Goal: Information Seeking & Learning: Learn about a topic

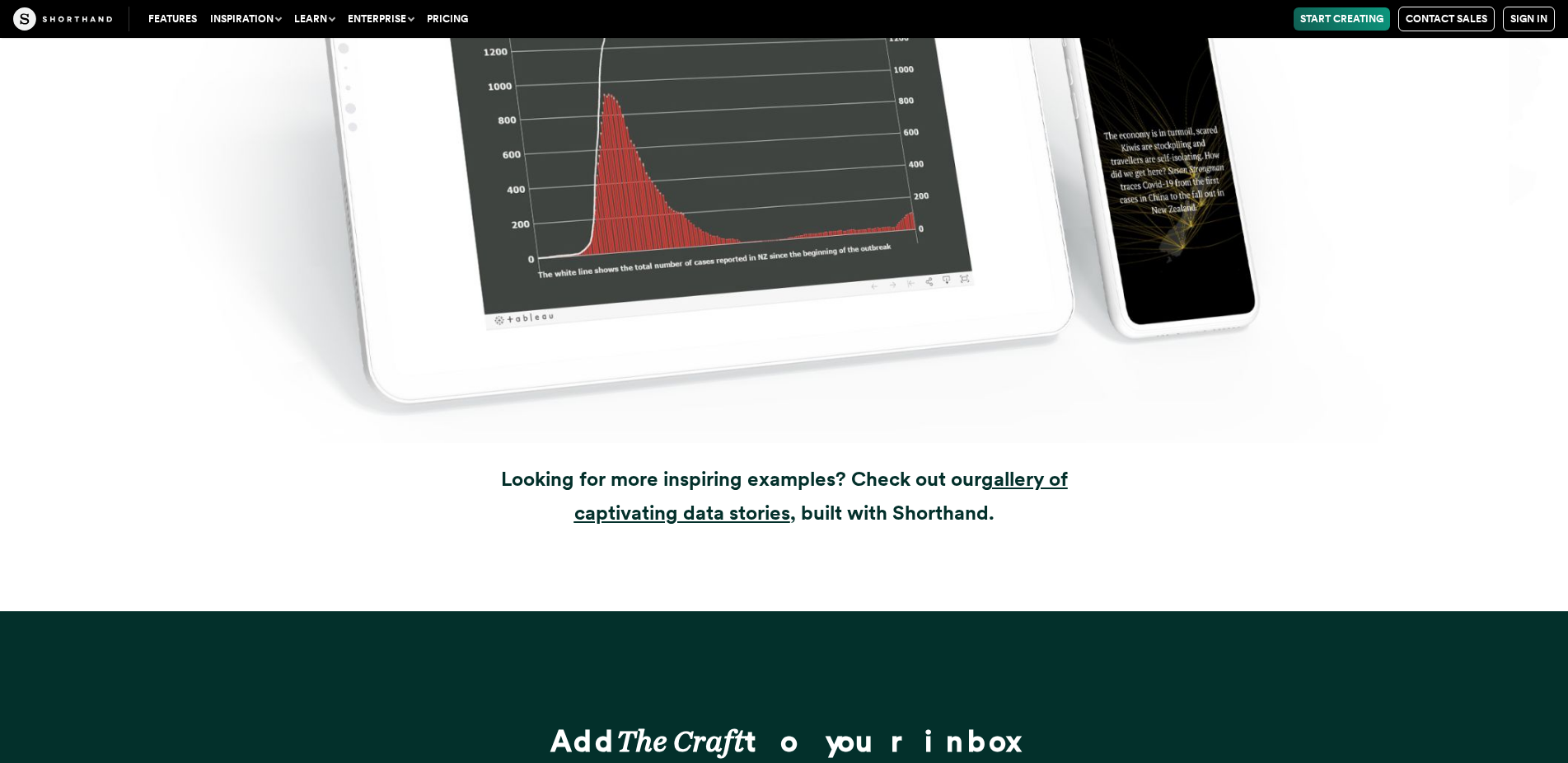
scroll to position [22130, 0]
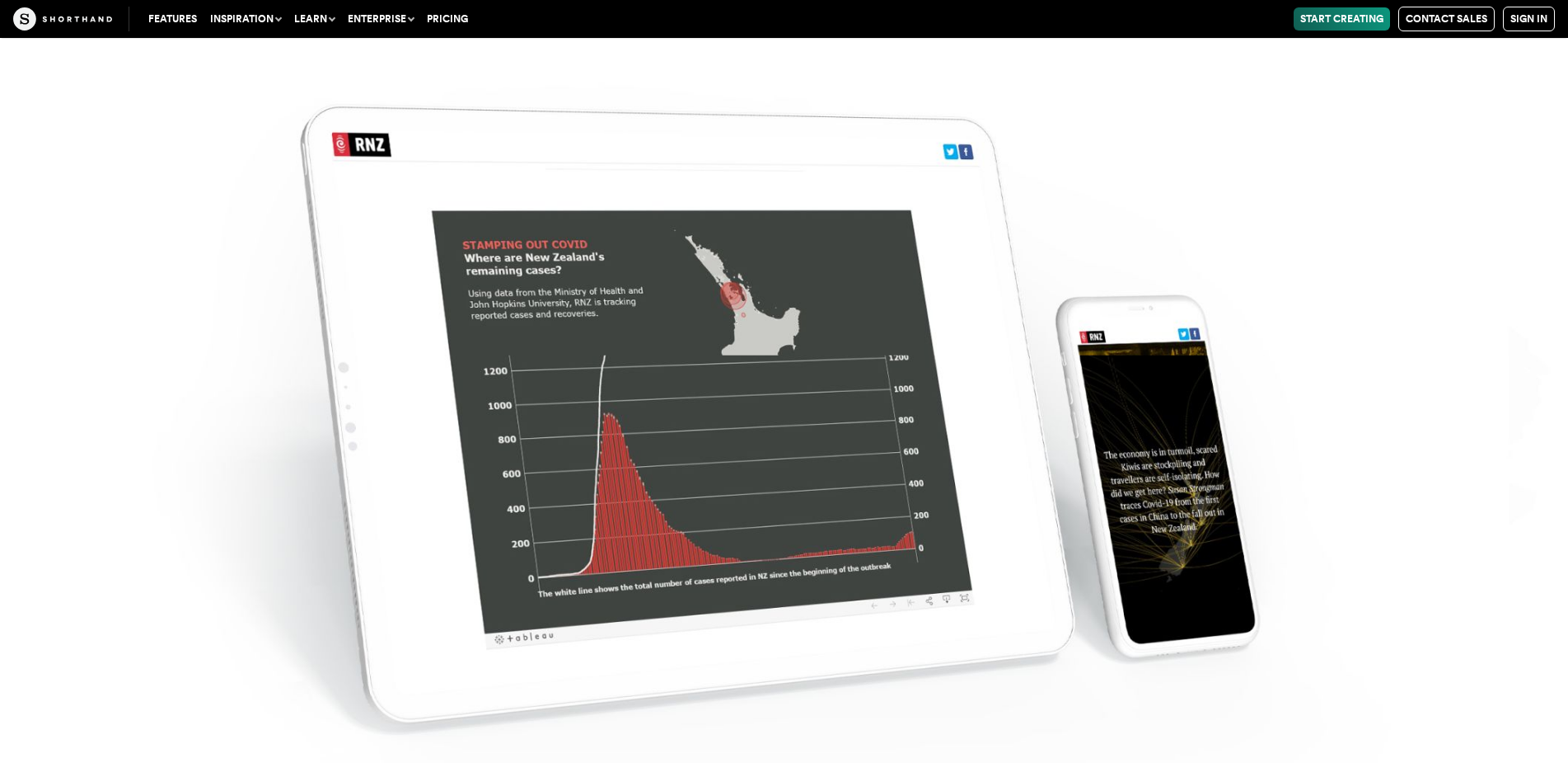
scroll to position [21057, 0]
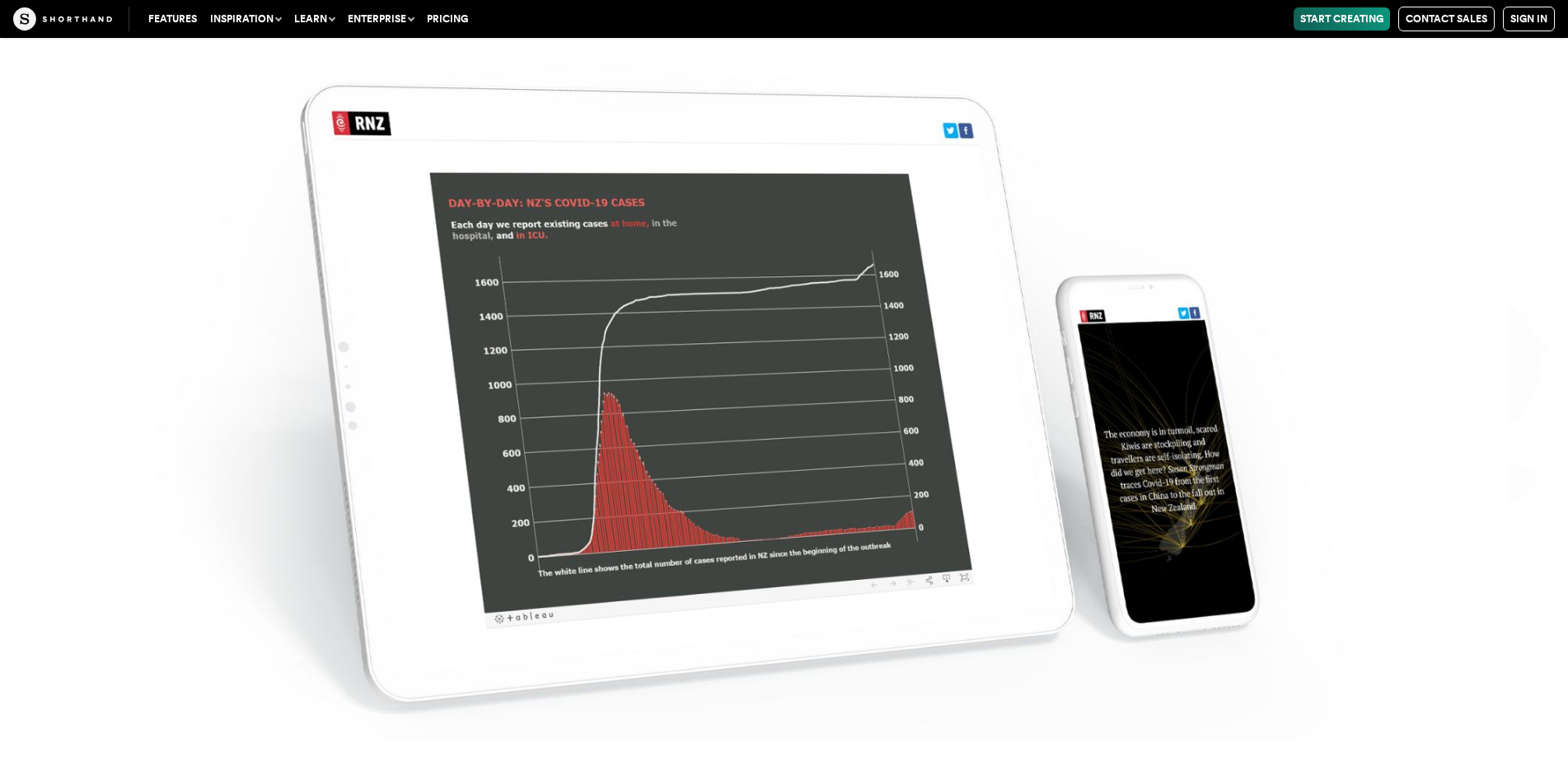
drag, startPoint x: 857, startPoint y: 473, endPoint x: 873, endPoint y: 433, distance: 43.1
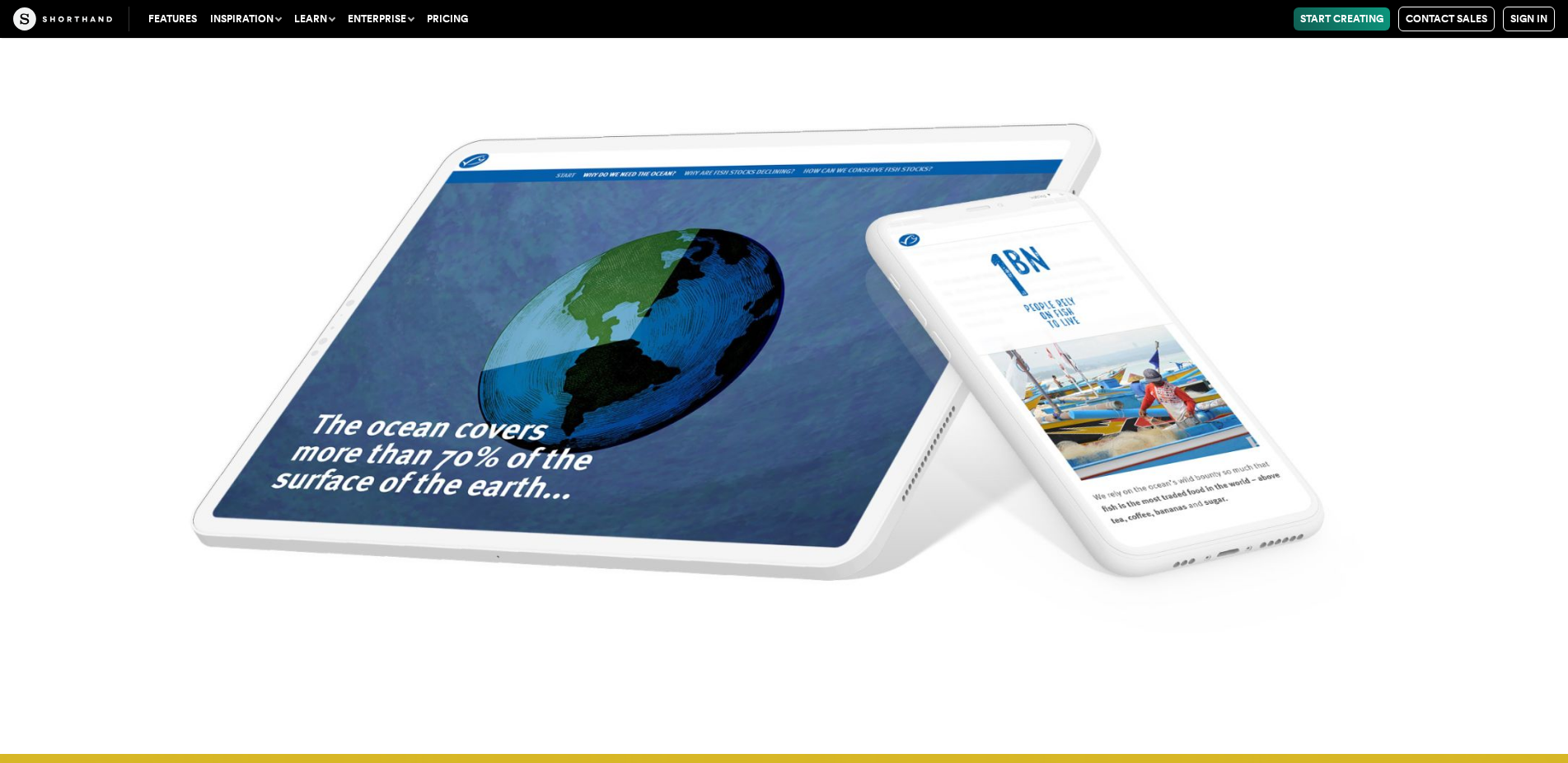
scroll to position [17265, 0]
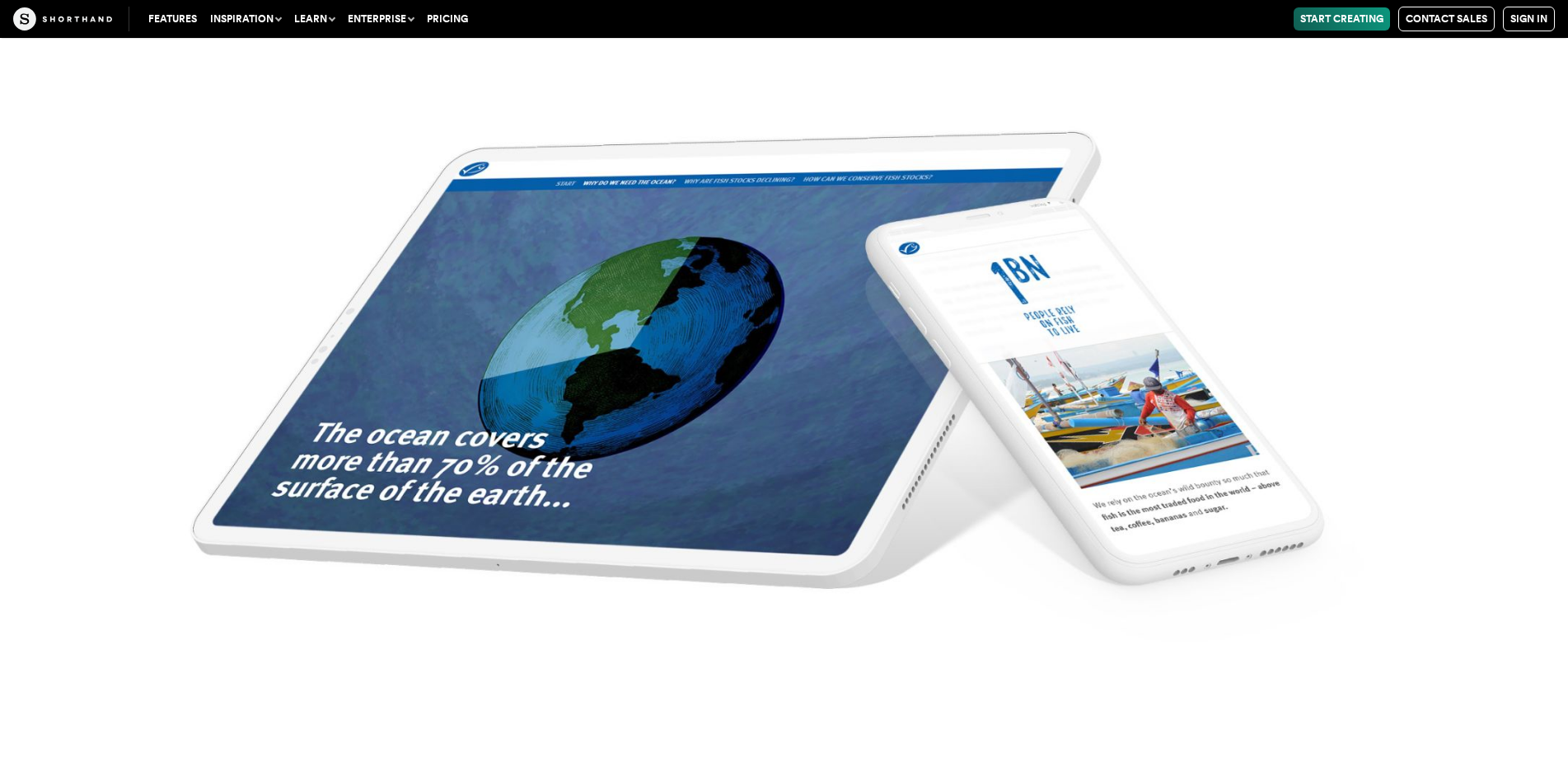
click at [566, 481] on img at bounding box center [784, 382] width 1568 height 763
click at [690, 372] on img at bounding box center [784, 382] width 1568 height 763
click at [1122, 405] on img at bounding box center [784, 382] width 1568 height 763
click at [1121, 405] on img at bounding box center [784, 382] width 1568 height 763
click at [365, 747] on img at bounding box center [784, 382] width 1568 height 763
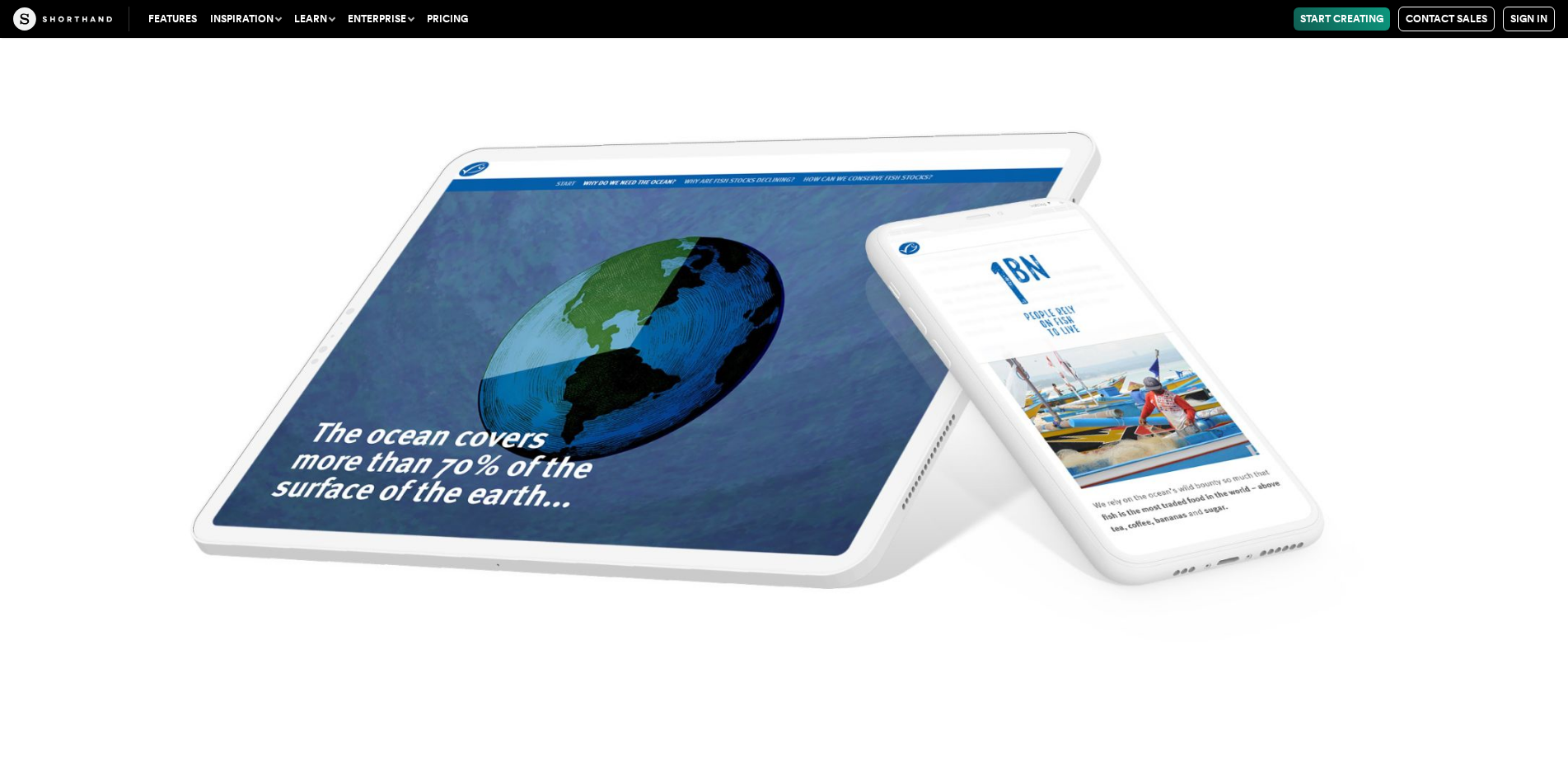
click at [365, 747] on img at bounding box center [784, 382] width 1568 height 763
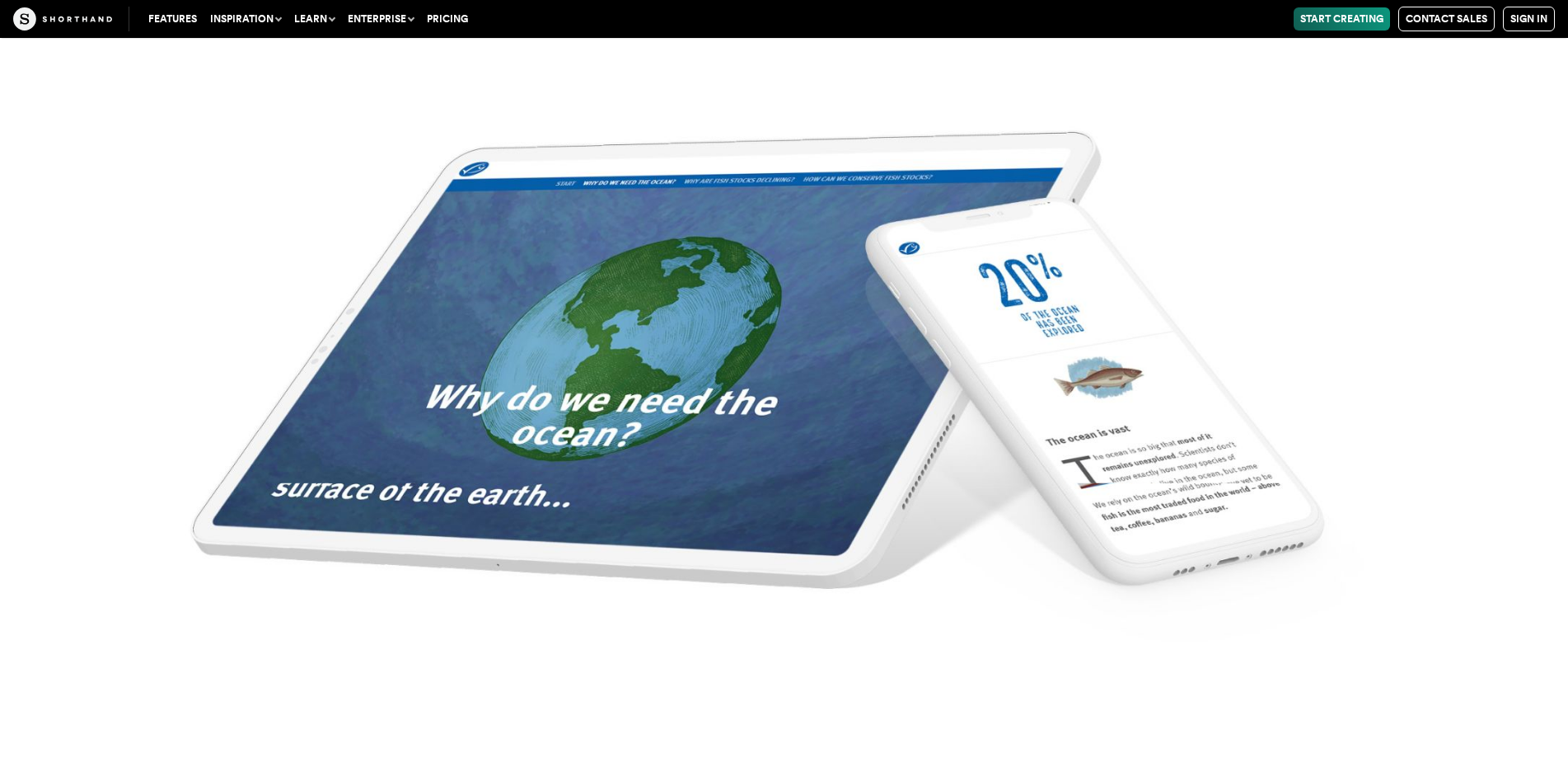
click at [688, 416] on img at bounding box center [784, 382] width 1568 height 763
click at [720, 450] on img at bounding box center [784, 382] width 1568 height 763
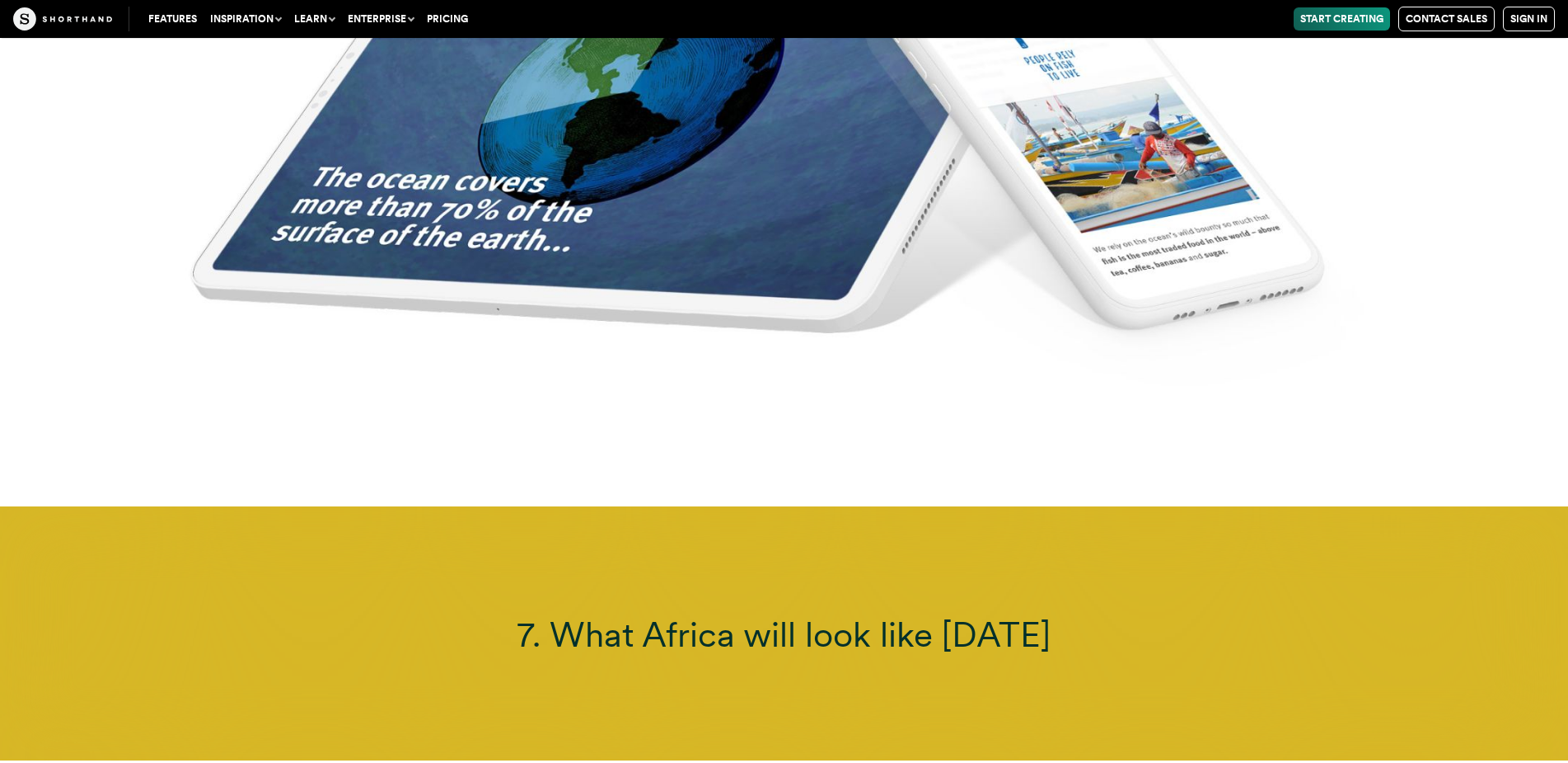
scroll to position [17347, 0]
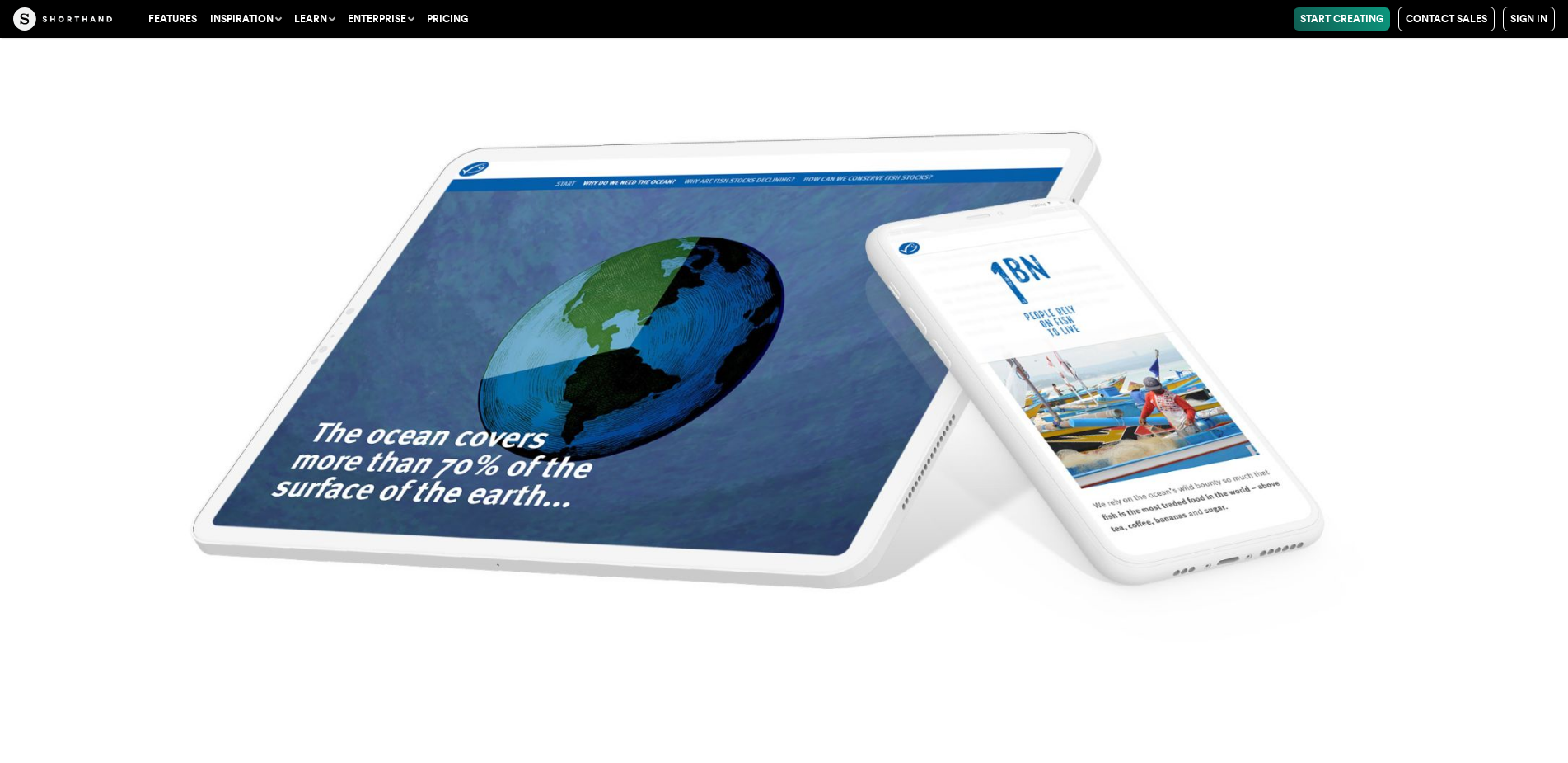
click at [715, 288] on img at bounding box center [784, 382] width 1568 height 763
click at [679, 299] on img at bounding box center [784, 382] width 1568 height 763
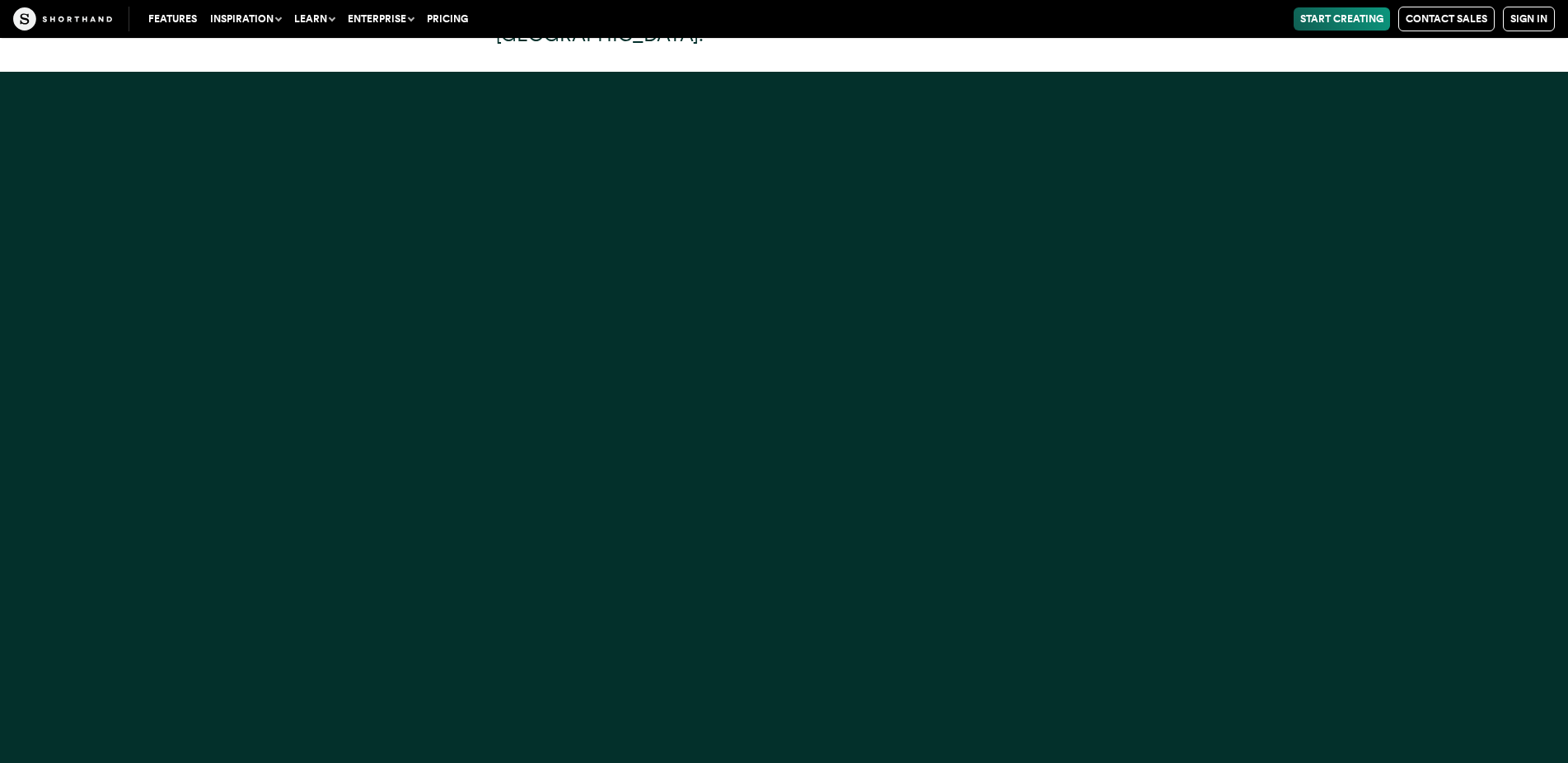
scroll to position [15121, 0]
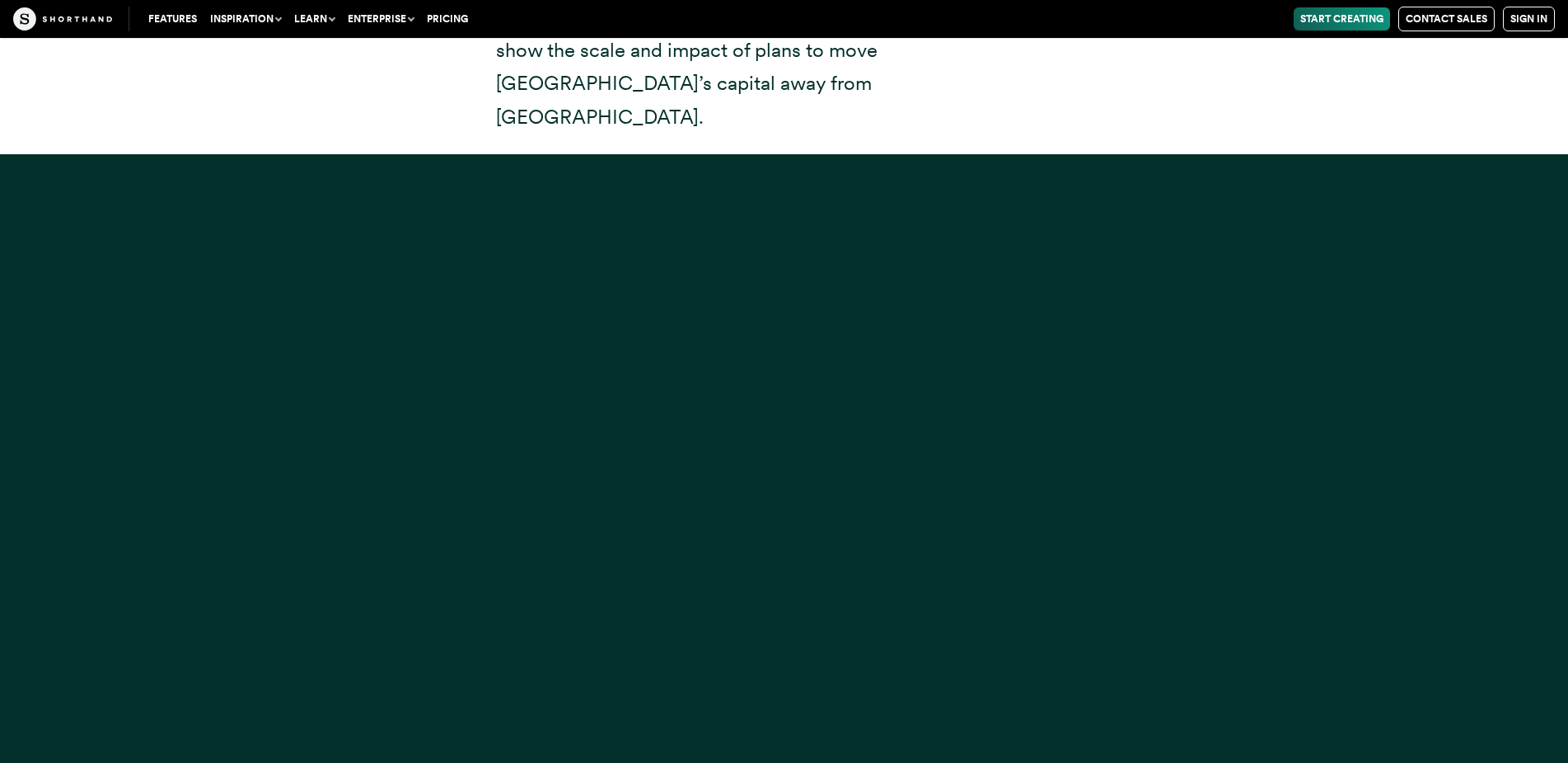
click at [648, 284] on div at bounding box center [784, 536] width 1568 height 763
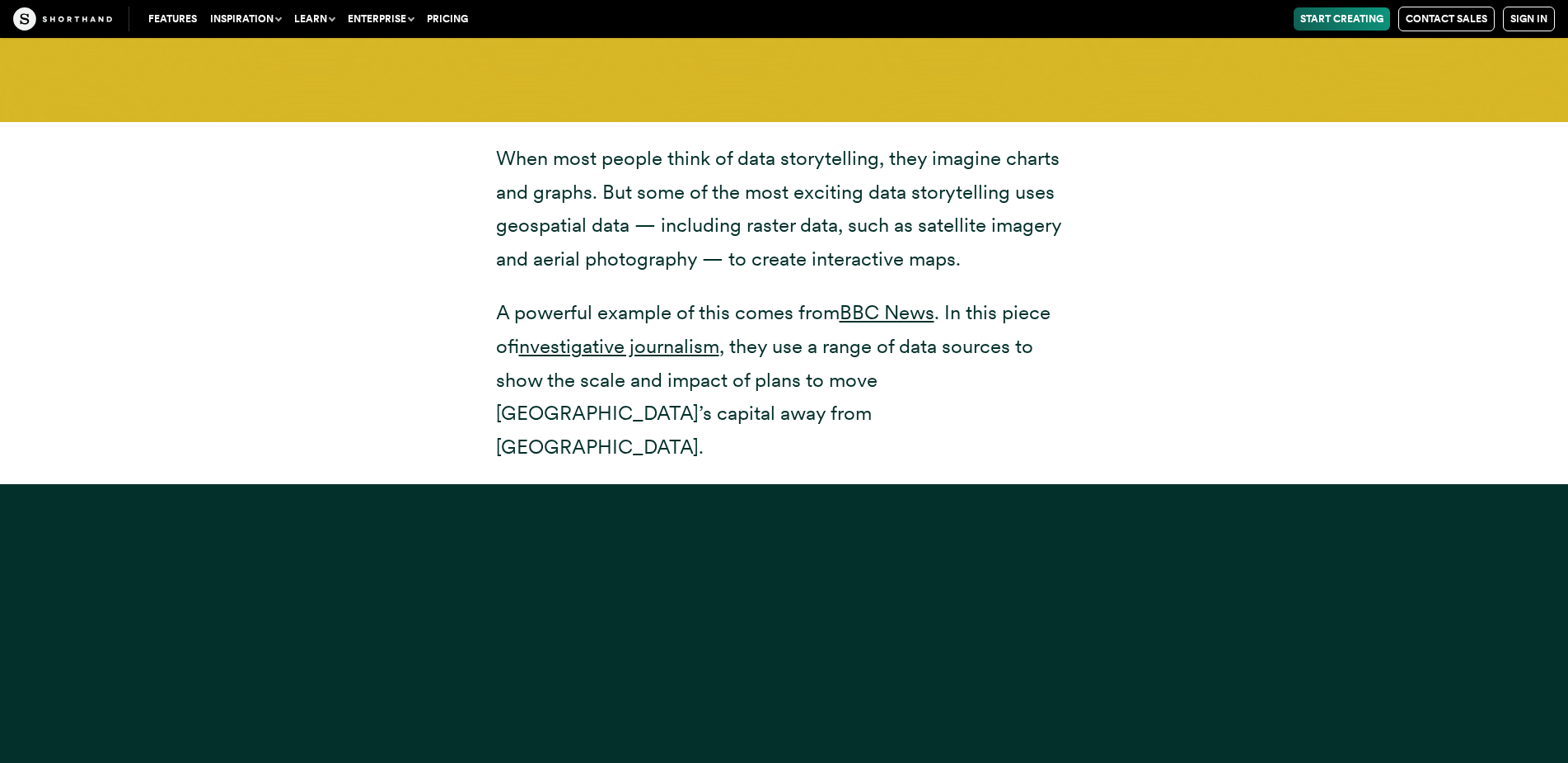
scroll to position [15039, 0]
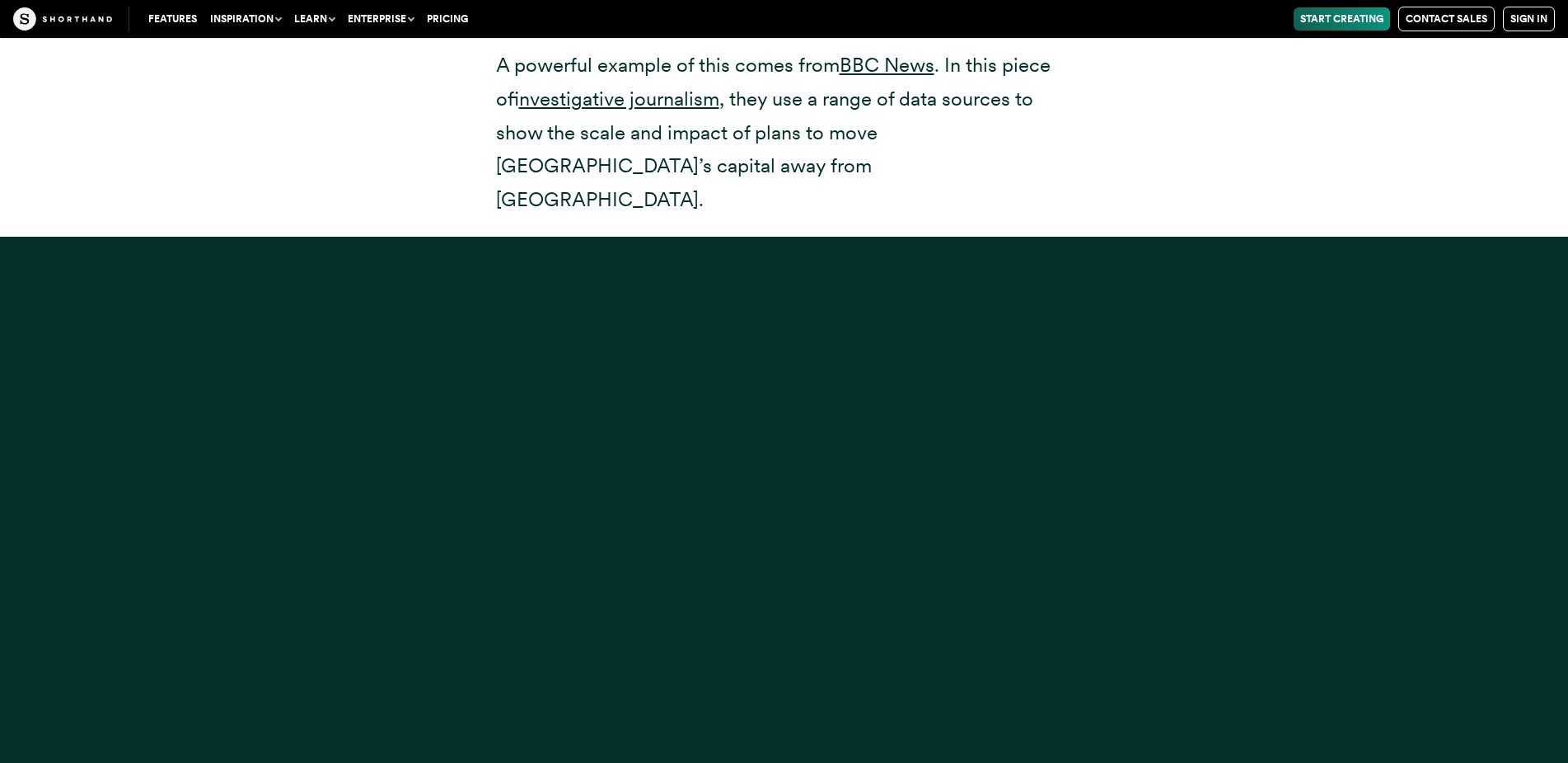
click at [1049, 386] on div at bounding box center [784, 618] width 1568 height 763
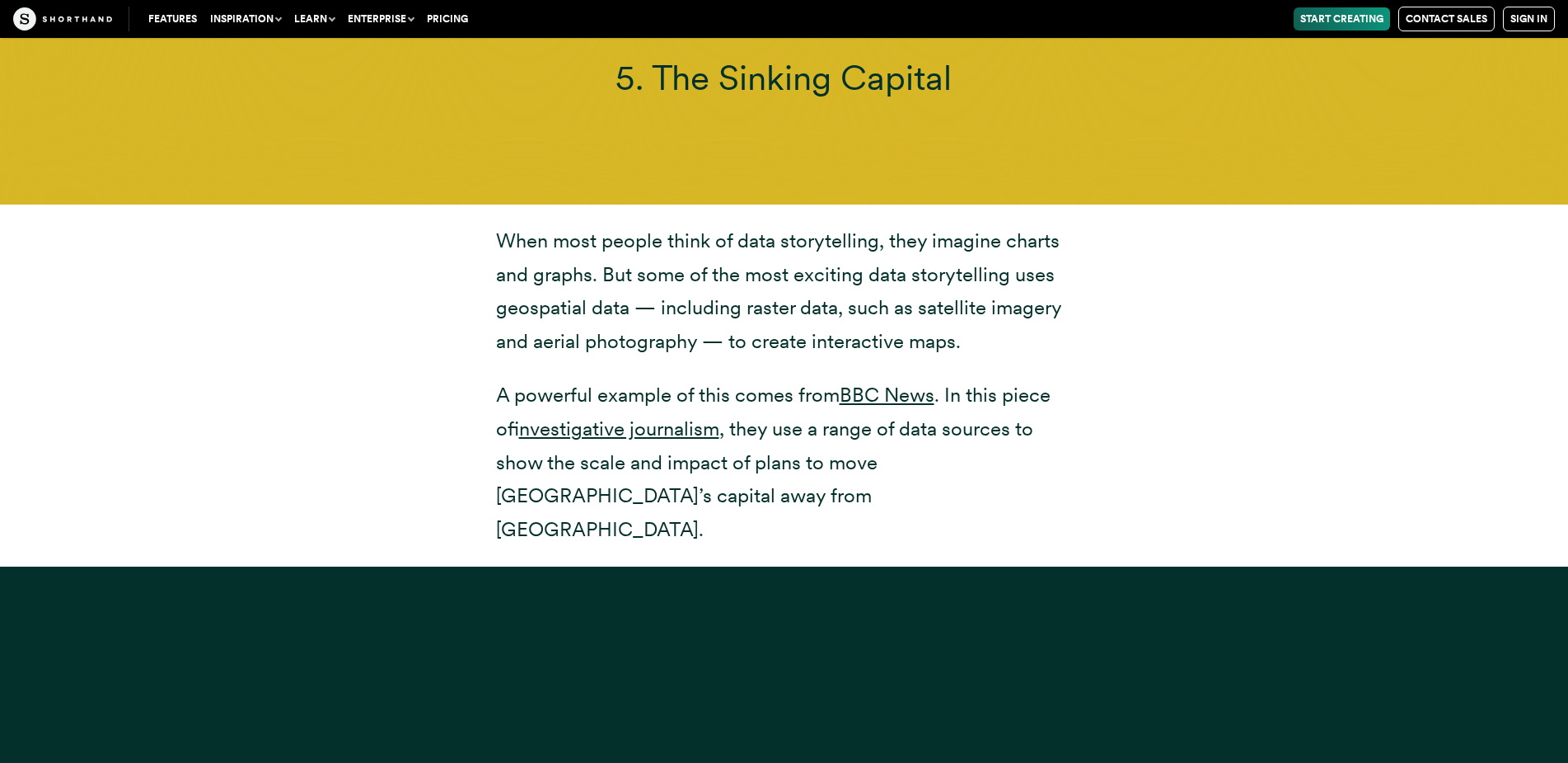
scroll to position [14956, 0]
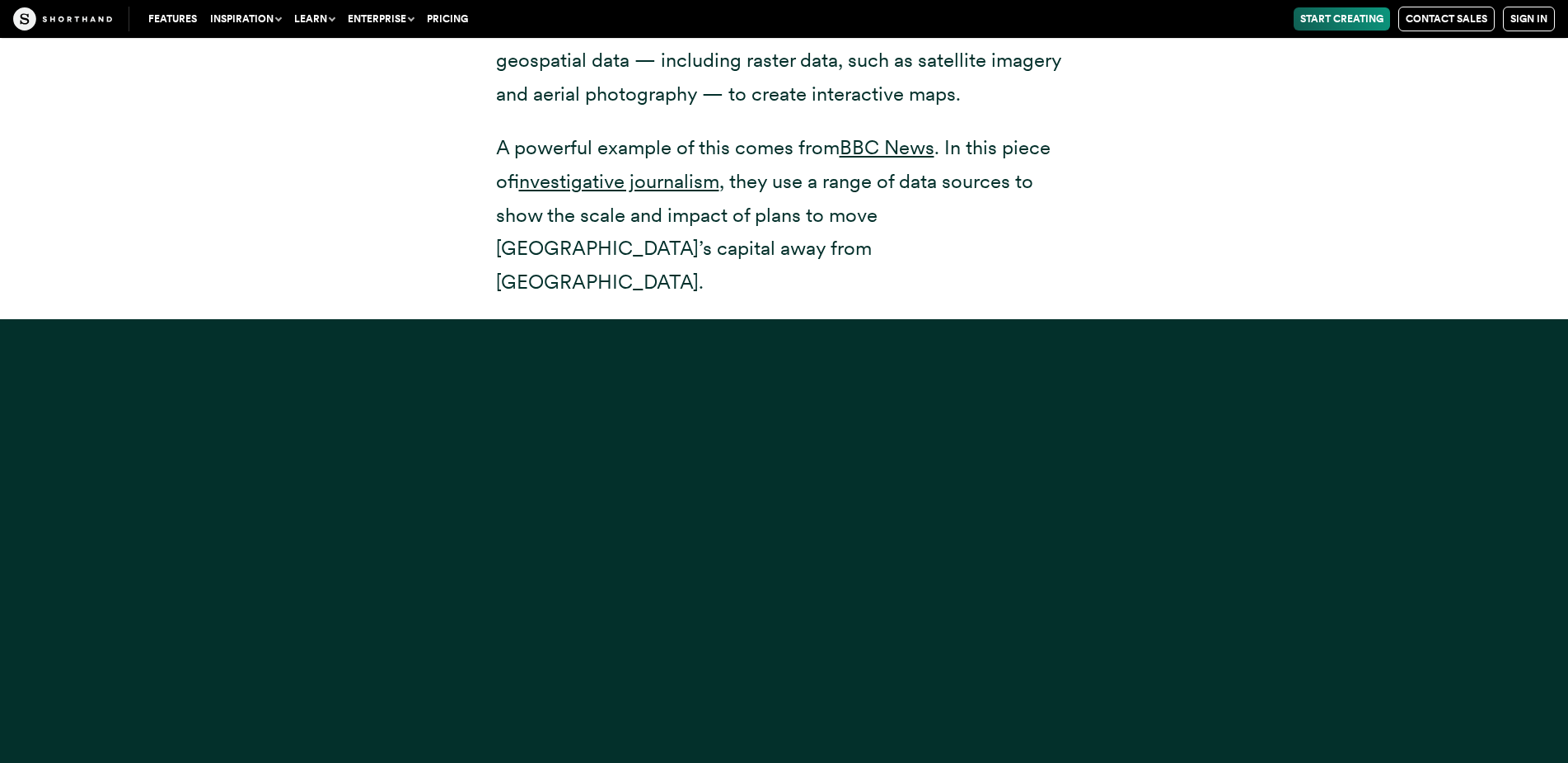
click at [569, 518] on div at bounding box center [784, 701] width 1568 height 763
click at [569, 519] on div at bounding box center [784, 701] width 1568 height 763
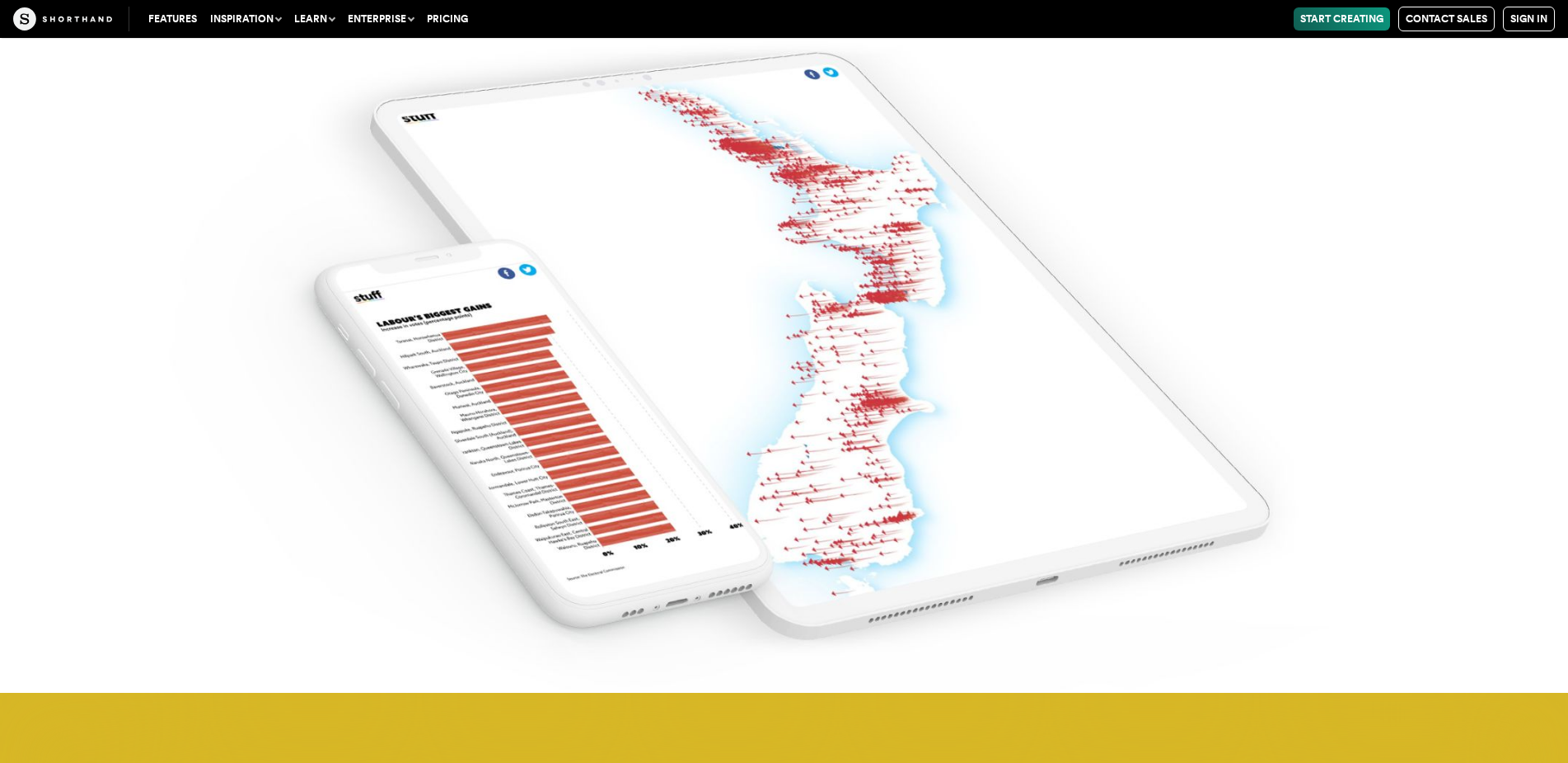
scroll to position [13883, 0]
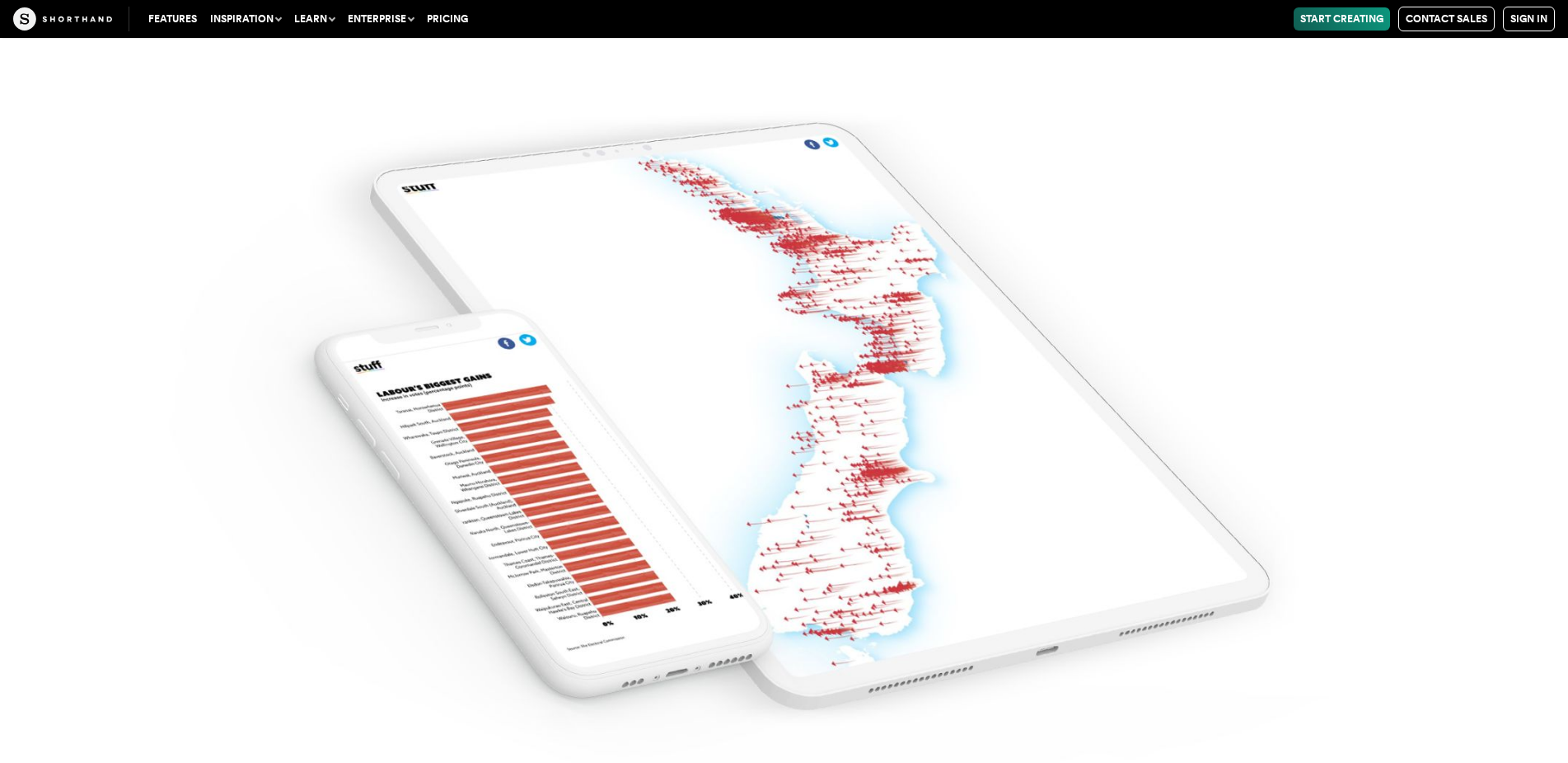
click at [583, 189] on img at bounding box center [784, 382] width 1568 height 763
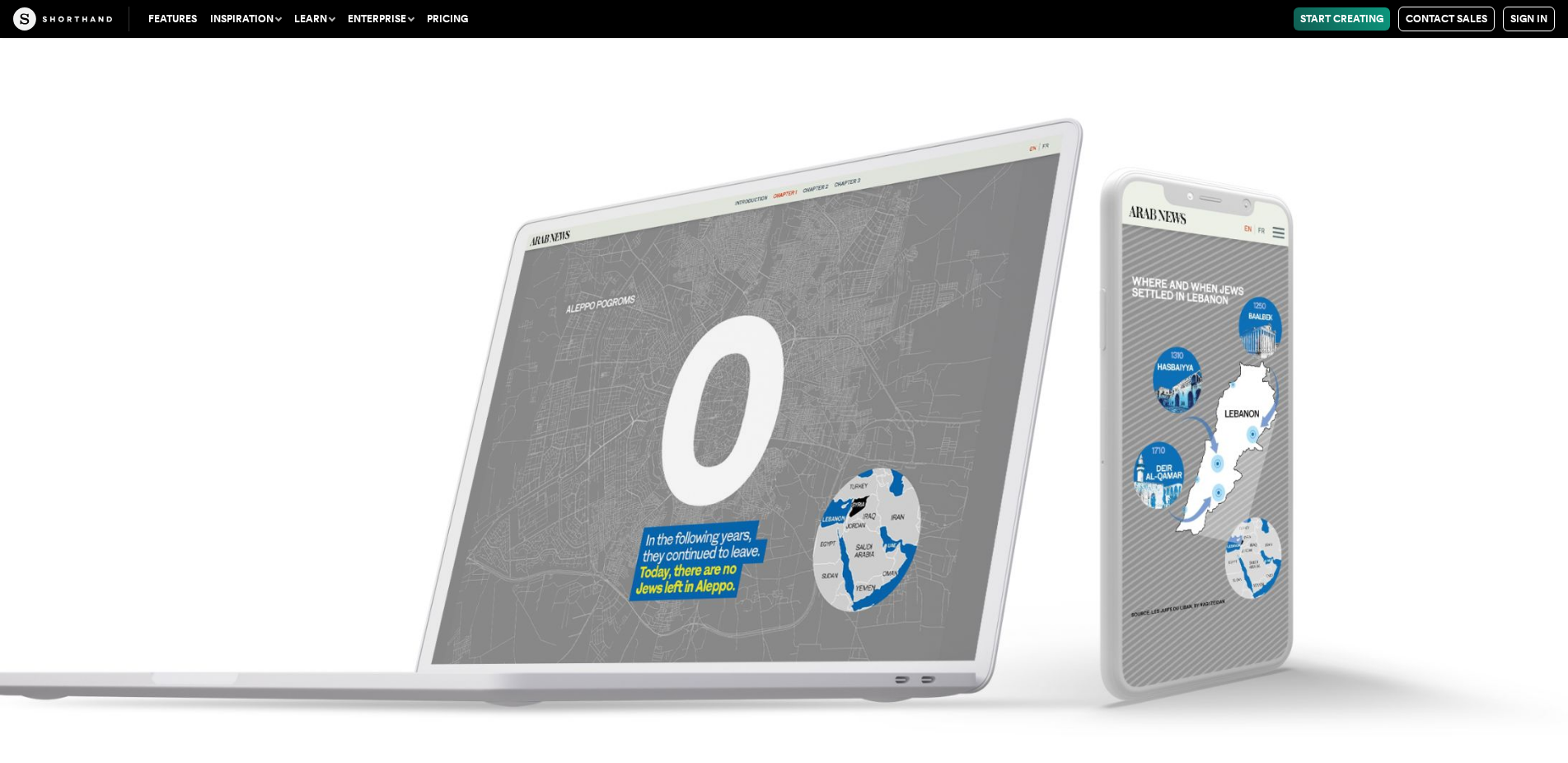
scroll to position [11740, 0]
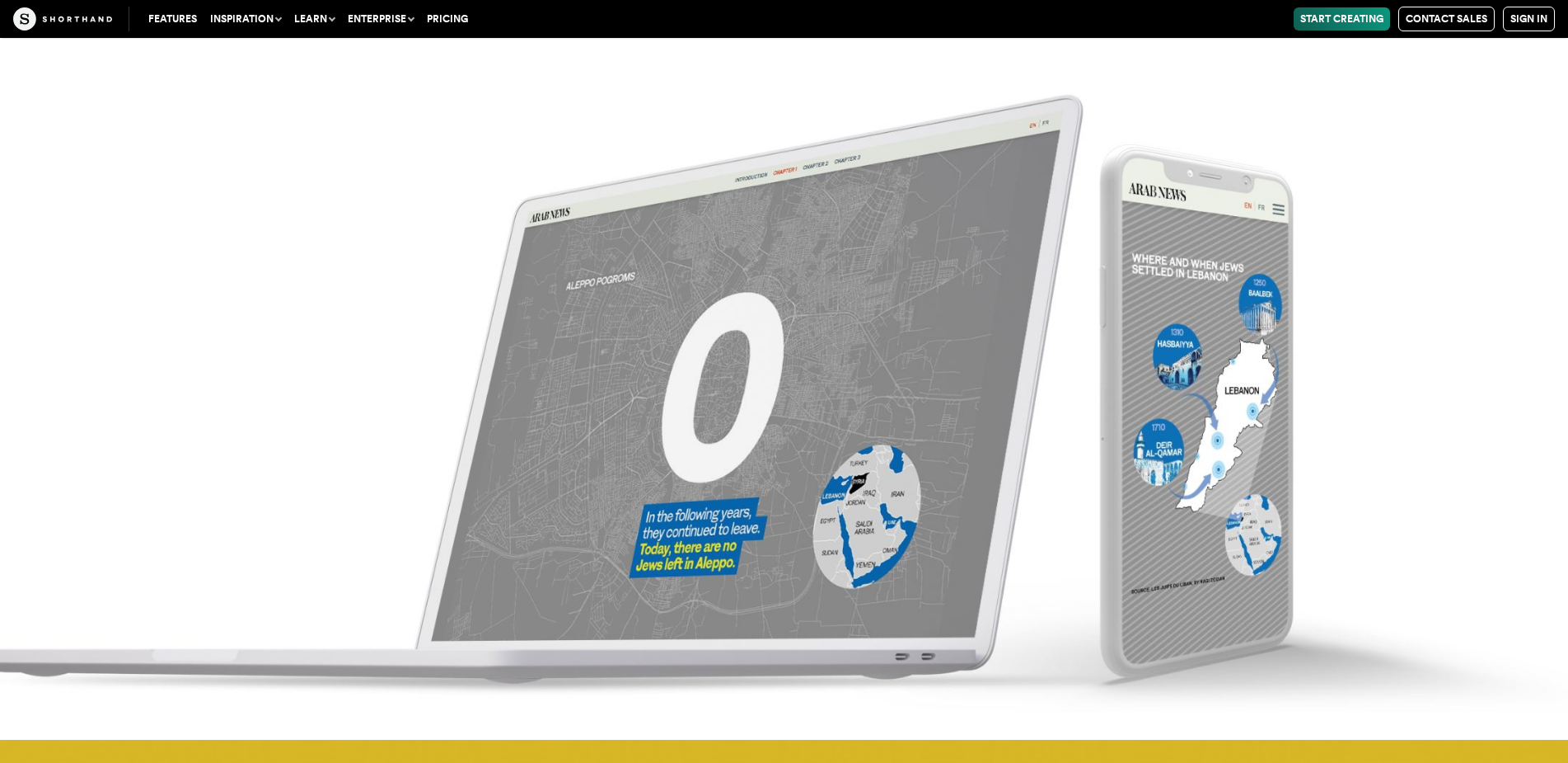
click at [585, 296] on img at bounding box center [784, 359] width 1568 height 763
click at [789, 302] on img at bounding box center [784, 359] width 1568 height 763
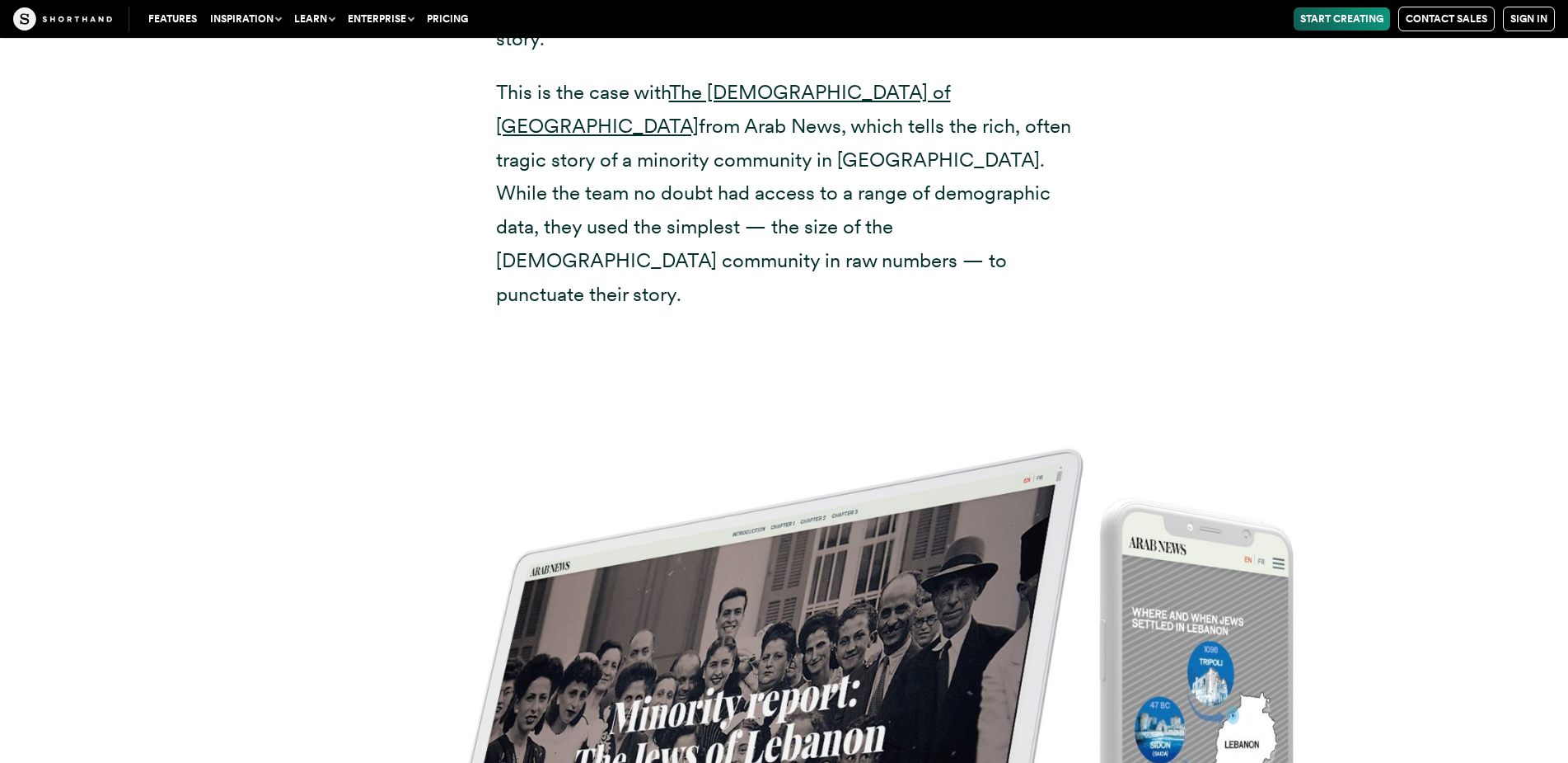
scroll to position [10833, 0]
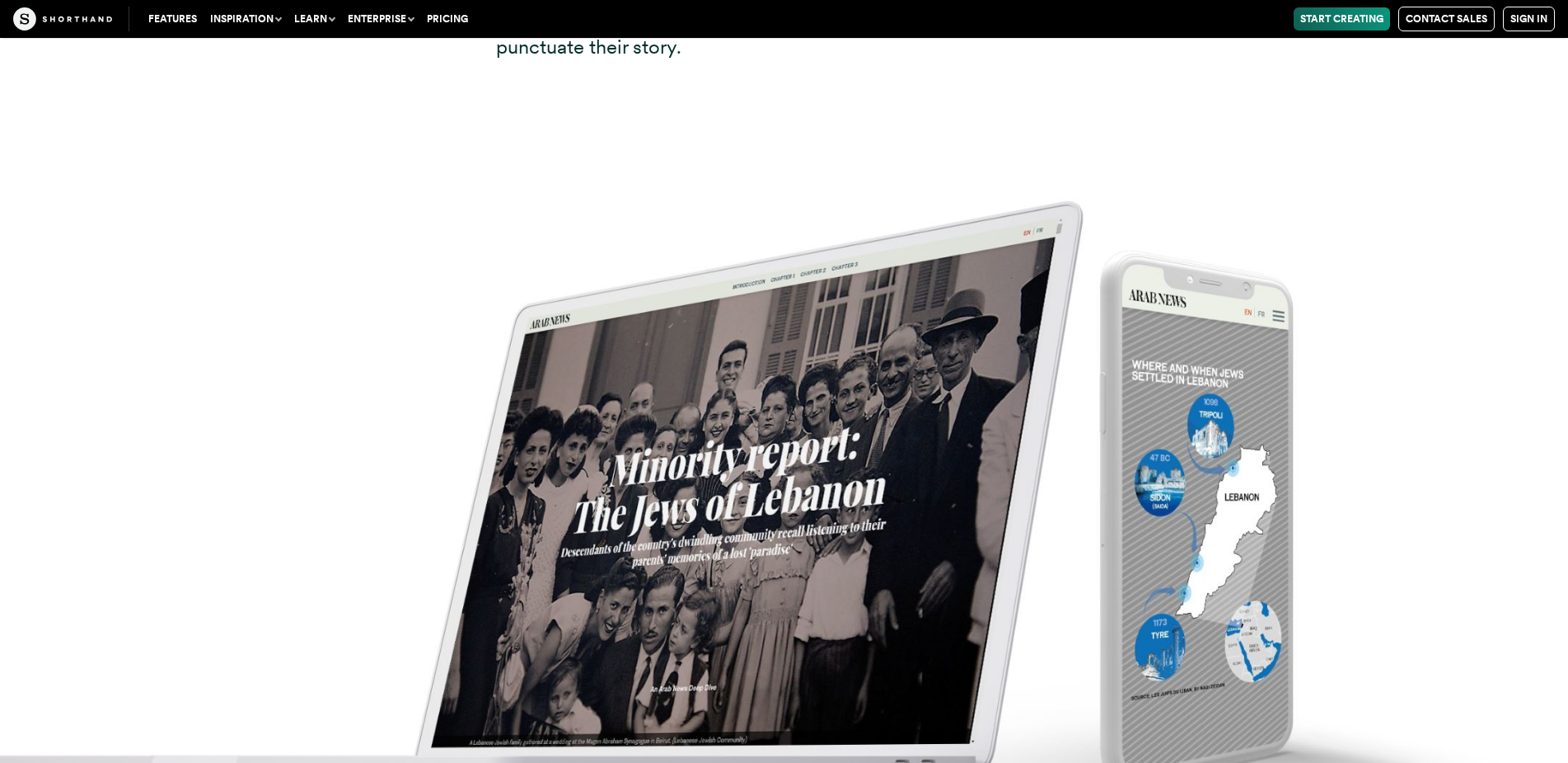
click at [1212, 484] on img at bounding box center [784, 466] width 1568 height 763
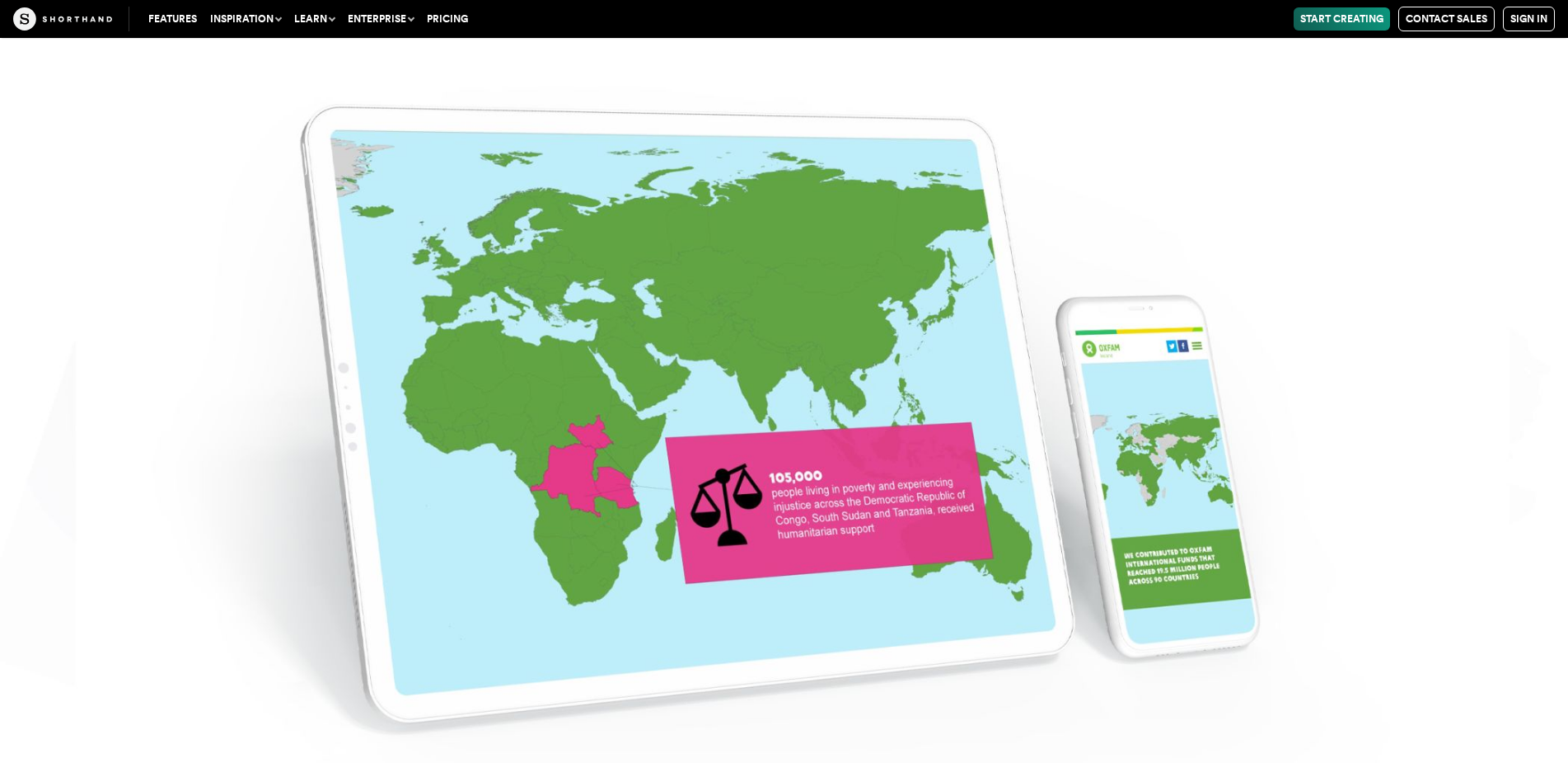
scroll to position [9267, 0]
click at [648, 268] on img at bounding box center [784, 382] width 1568 height 763
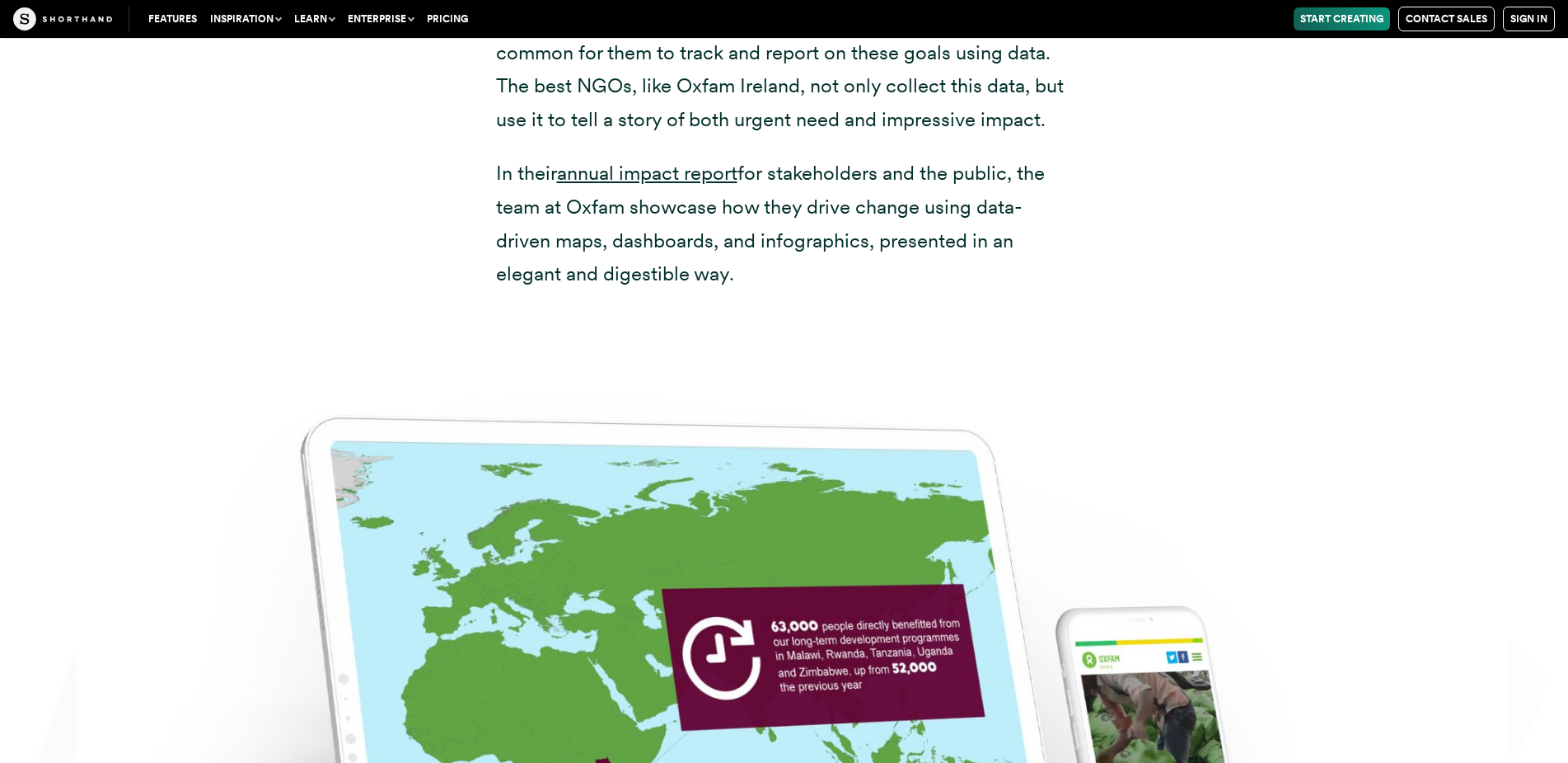
scroll to position [8442, 0]
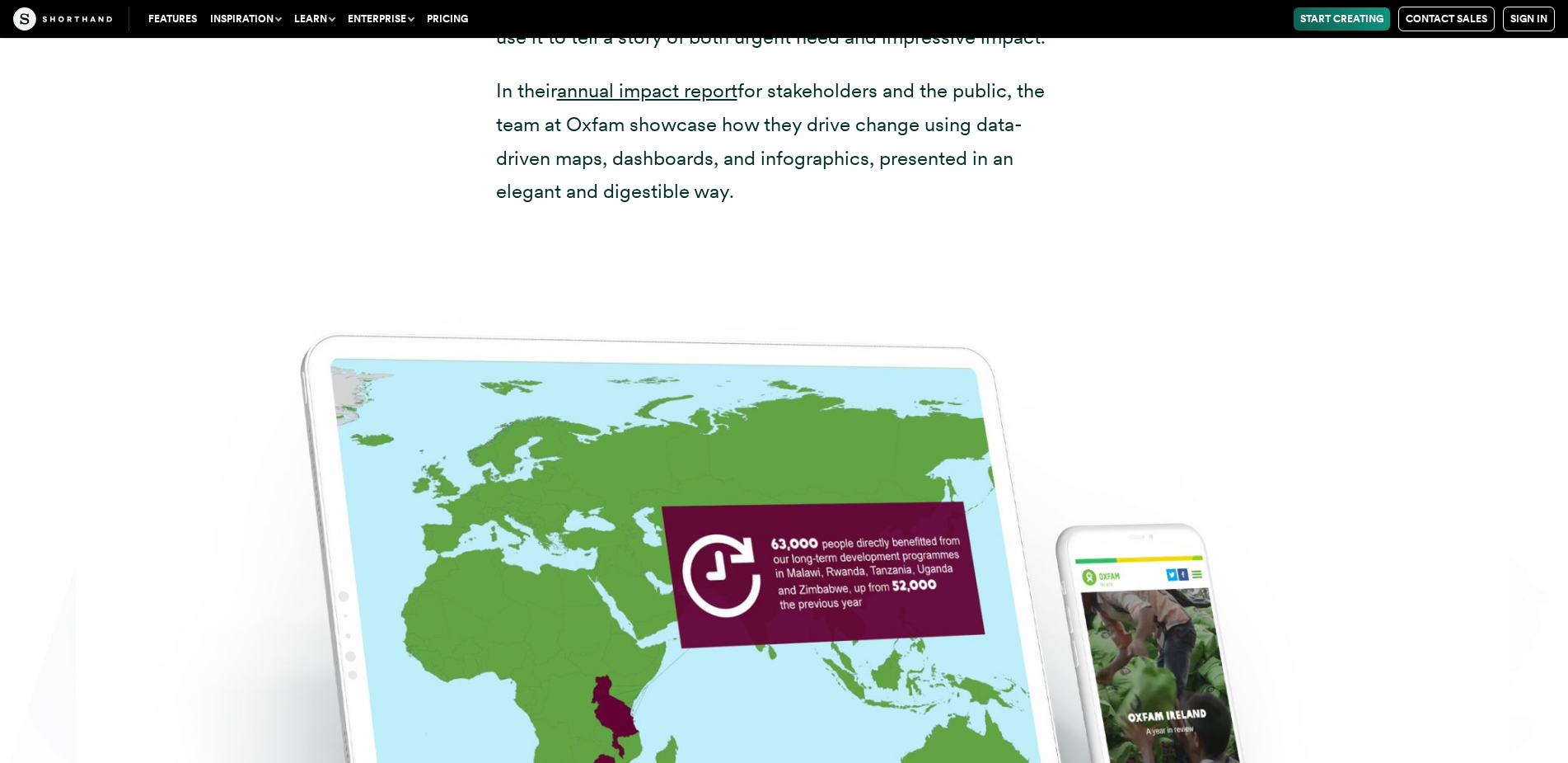
click at [782, 480] on img at bounding box center [784, 610] width 1568 height 763
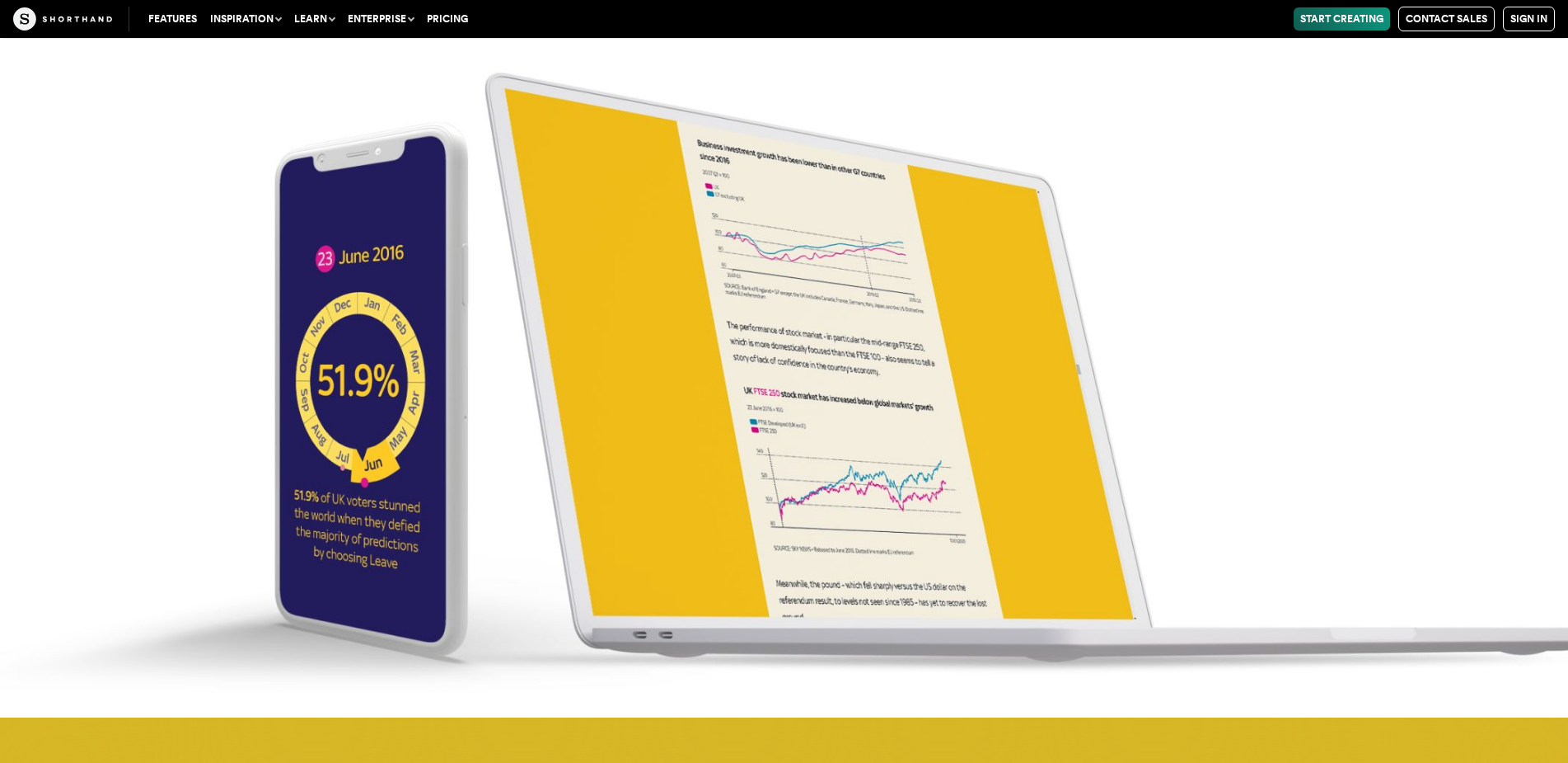
scroll to position [7287, 0]
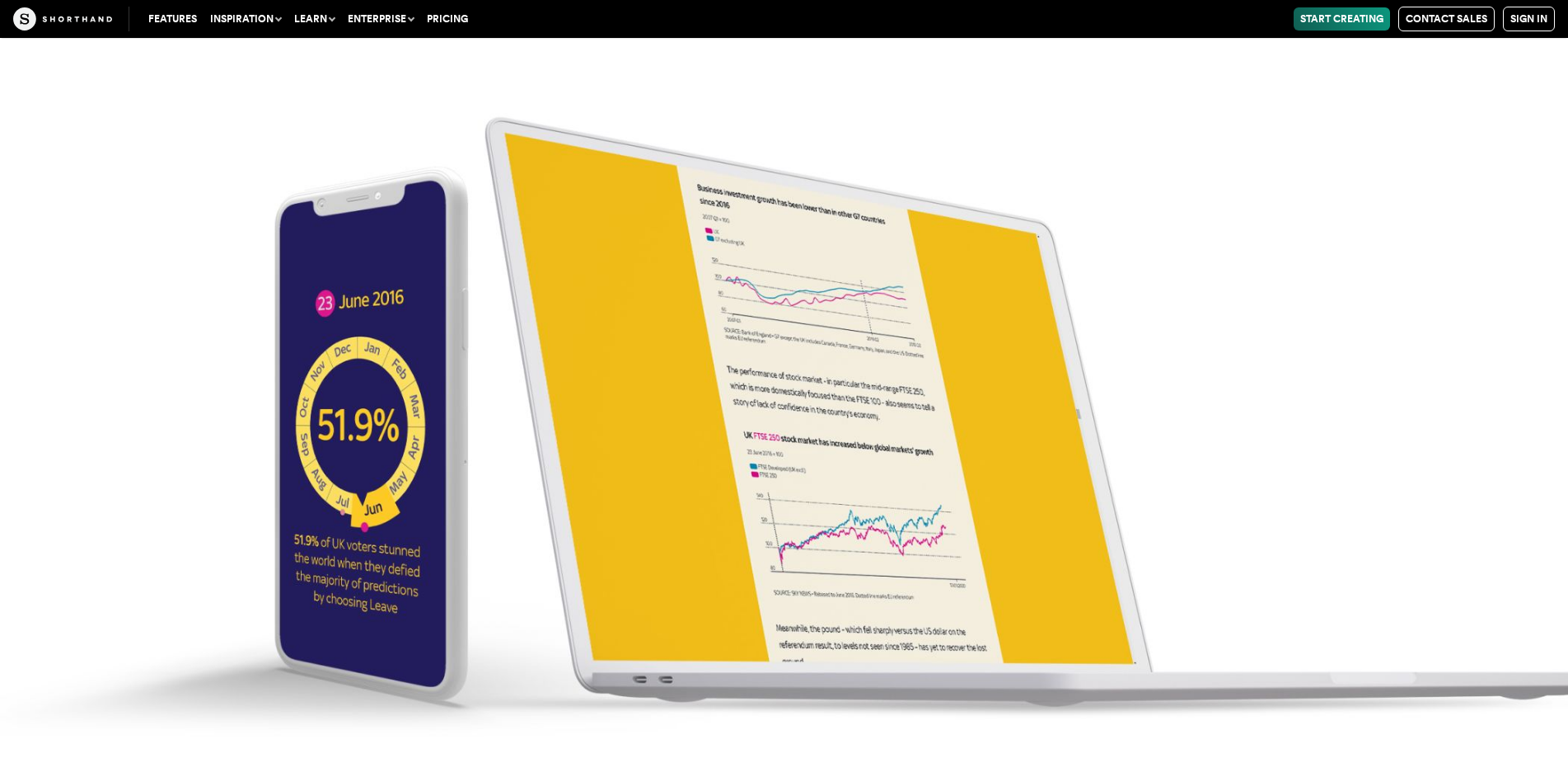
click at [683, 400] on img at bounding box center [784, 382] width 1568 height 763
click at [791, 397] on img at bounding box center [784, 382] width 1568 height 763
drag, startPoint x: 791, startPoint y: 397, endPoint x: 665, endPoint y: 393, distance: 126.1
click at [665, 393] on img at bounding box center [784, 382] width 1568 height 763
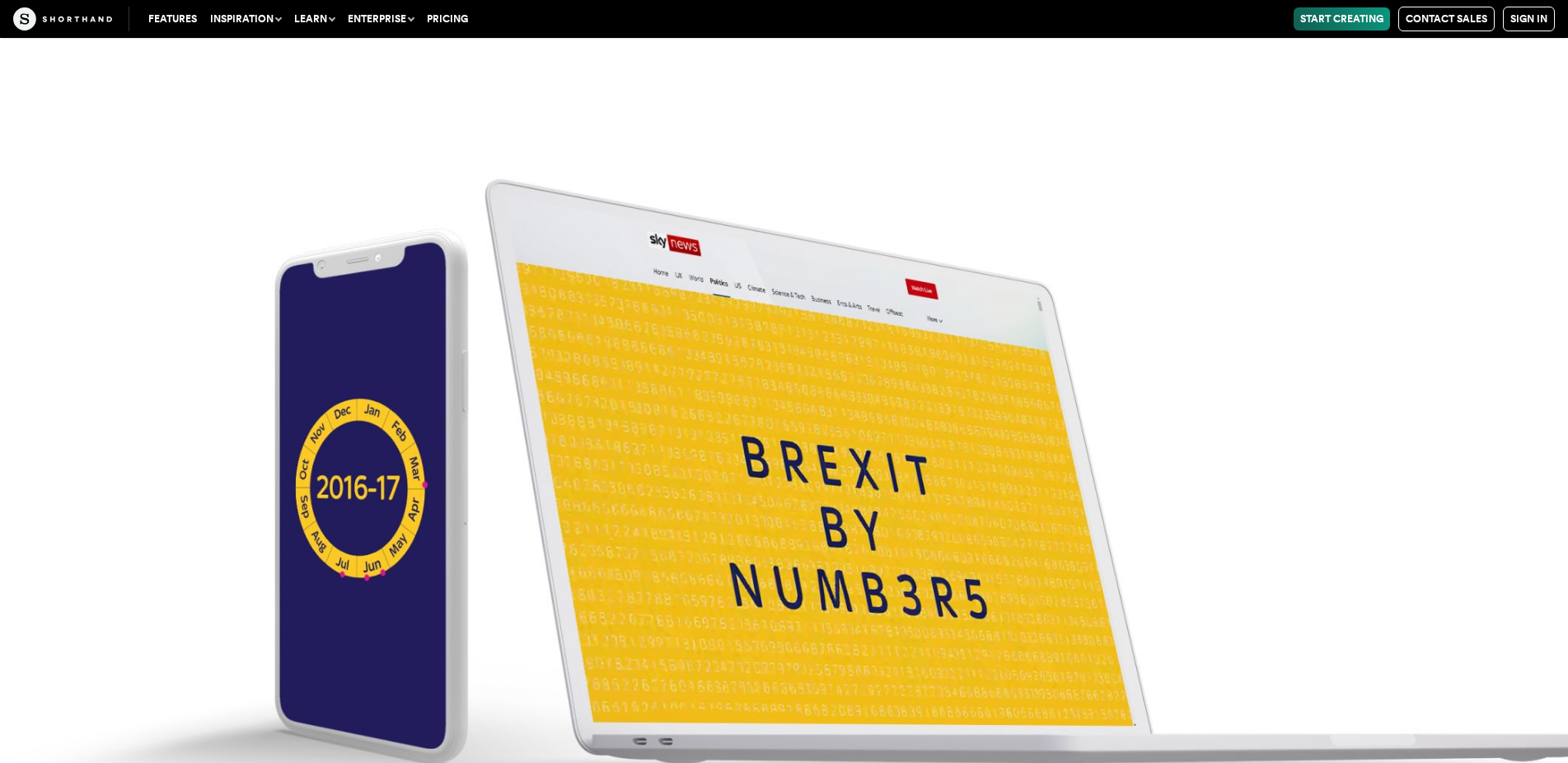
scroll to position [6628, 0]
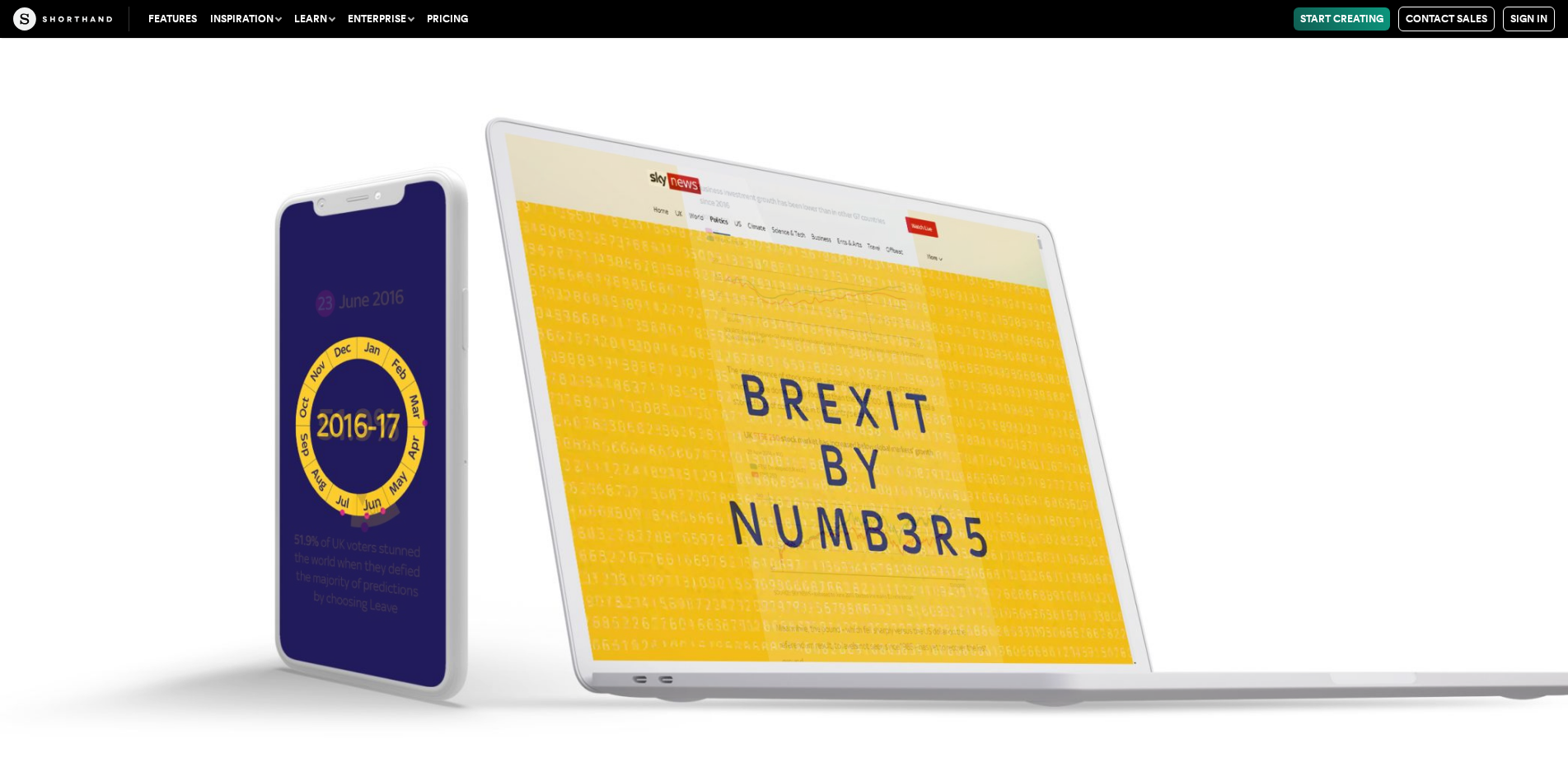
click at [667, 423] on img at bounding box center [784, 382] width 1568 height 763
drag, startPoint x: 655, startPoint y: 424, endPoint x: 577, endPoint y: 383, distance: 88.1
click at [577, 383] on img at bounding box center [784, 382] width 1568 height 763
click at [96, 399] on img at bounding box center [784, 382] width 1568 height 763
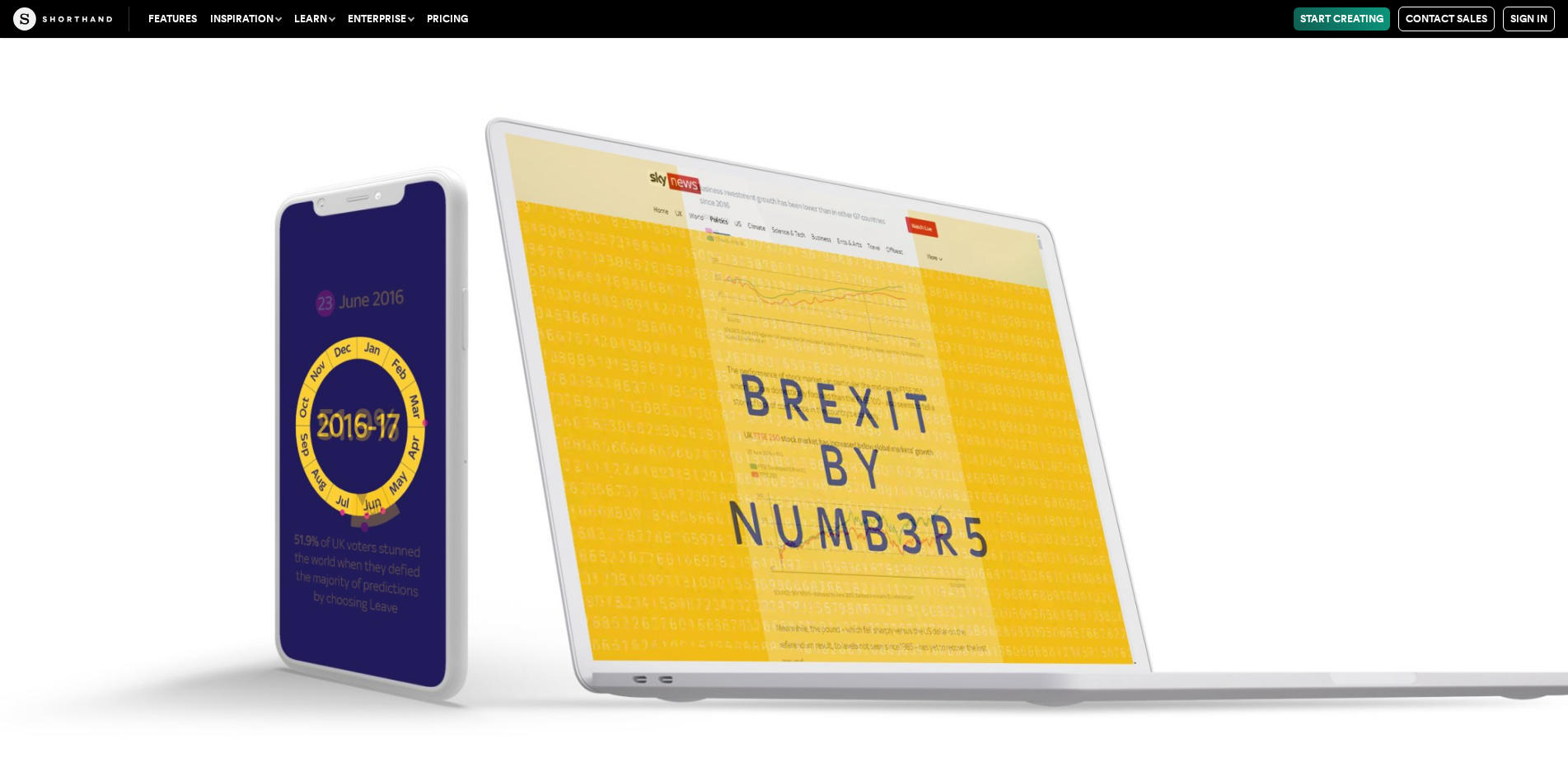
scroll to position [6711, 0]
click at [643, 454] on img at bounding box center [784, 382] width 1568 height 763
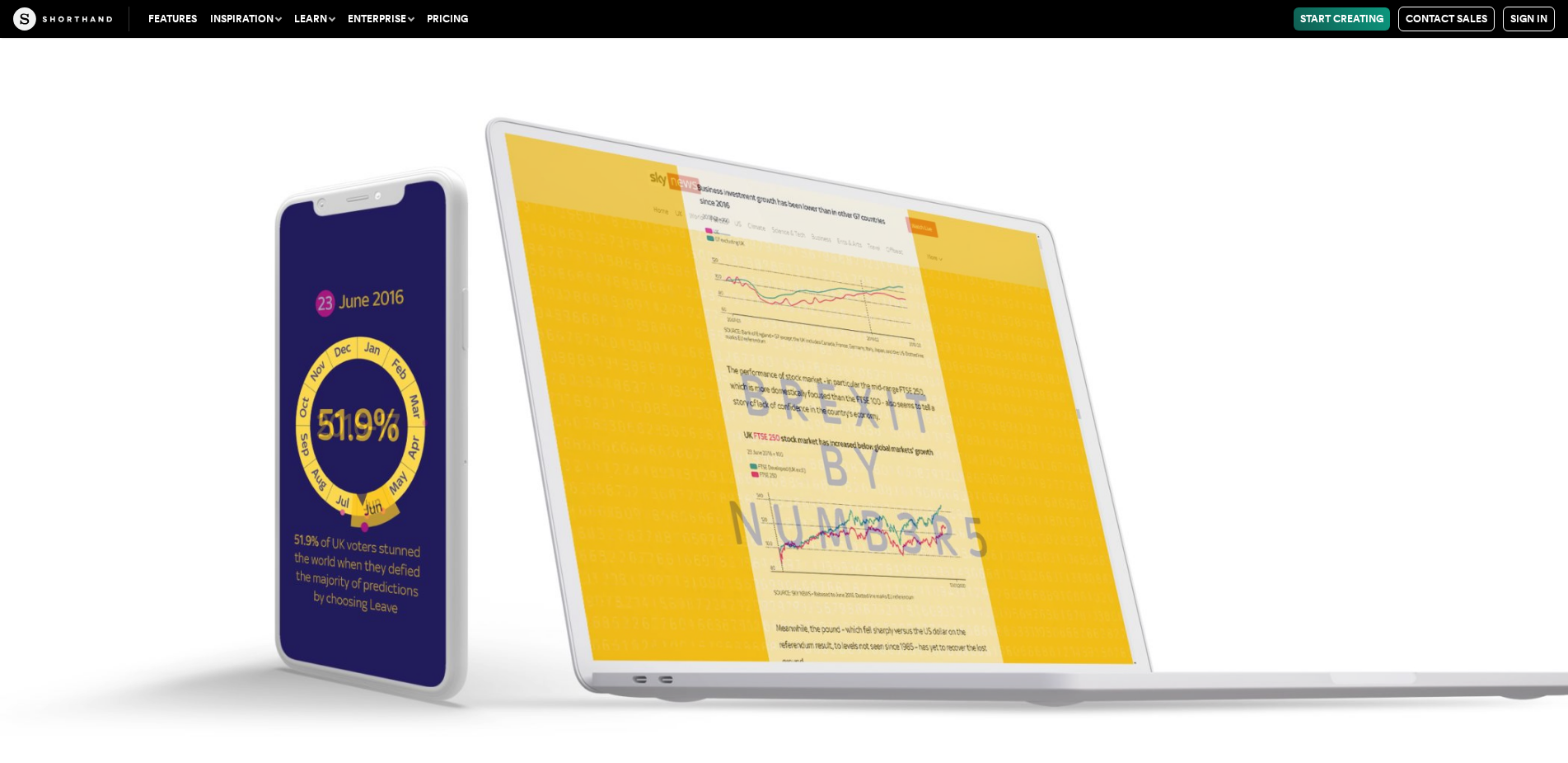
scroll to position [7040, 0]
click at [623, 548] on img at bounding box center [784, 382] width 1568 height 763
click at [354, 523] on img at bounding box center [784, 382] width 1568 height 763
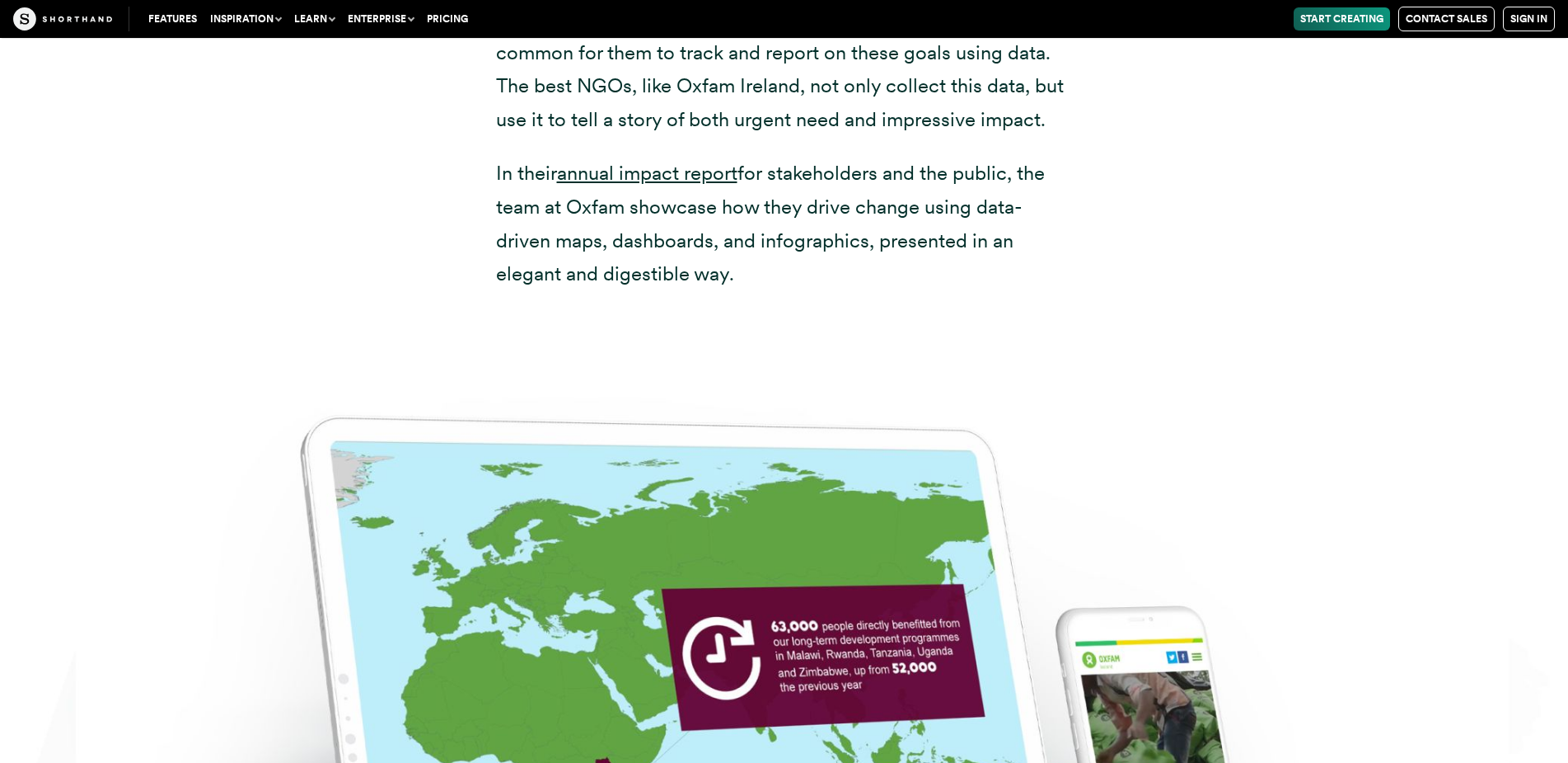
scroll to position [8607, 0]
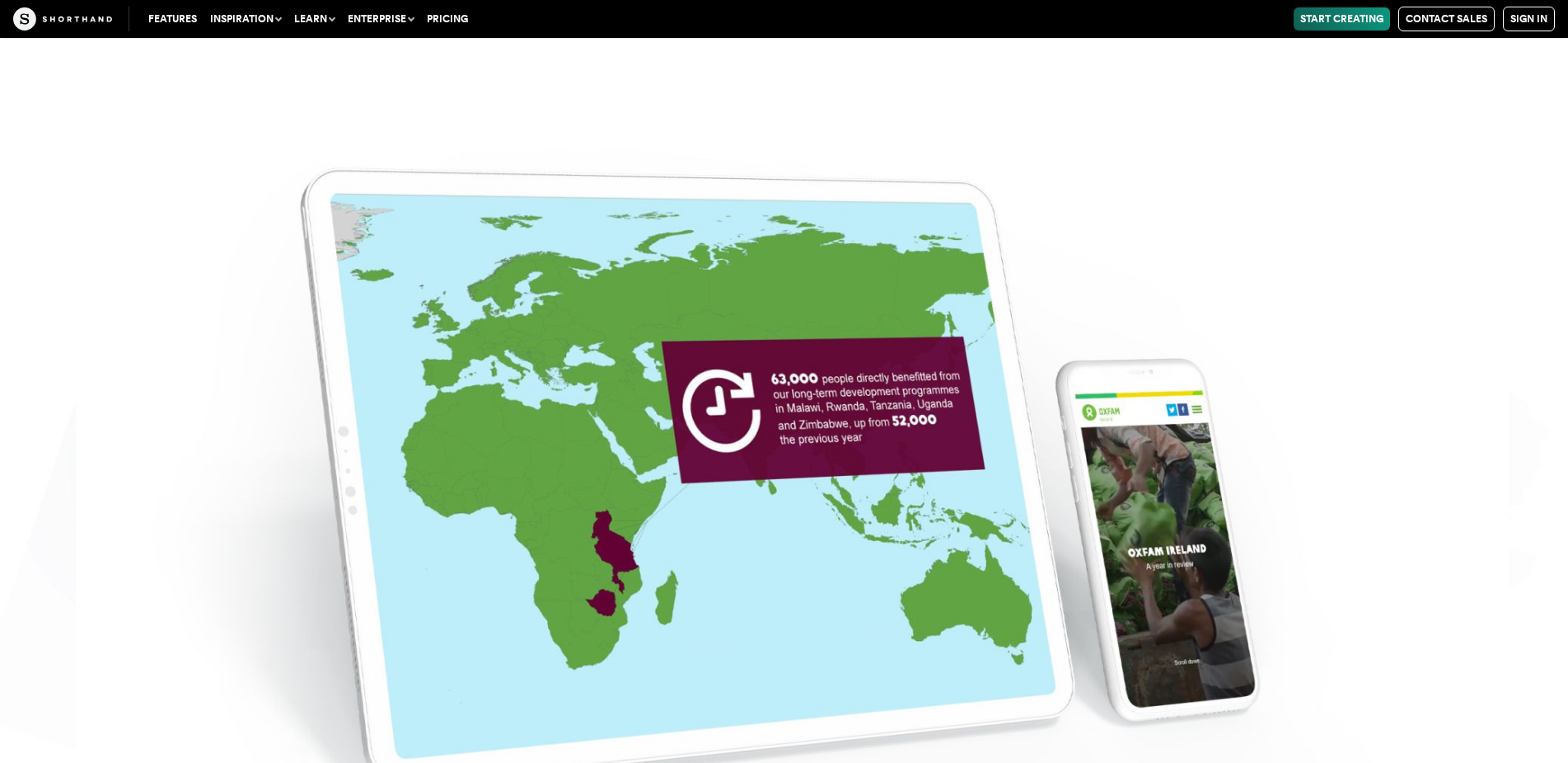
click at [636, 471] on img at bounding box center [784, 445] width 1568 height 763
drag, startPoint x: 636, startPoint y: 471, endPoint x: 880, endPoint y: 364, distance: 266.4
click at [880, 364] on img at bounding box center [784, 445] width 1568 height 763
drag, startPoint x: 879, startPoint y: 364, endPoint x: 851, endPoint y: 351, distance: 30.9
drag, startPoint x: 851, startPoint y: 351, endPoint x: 638, endPoint y: 363, distance: 213.3
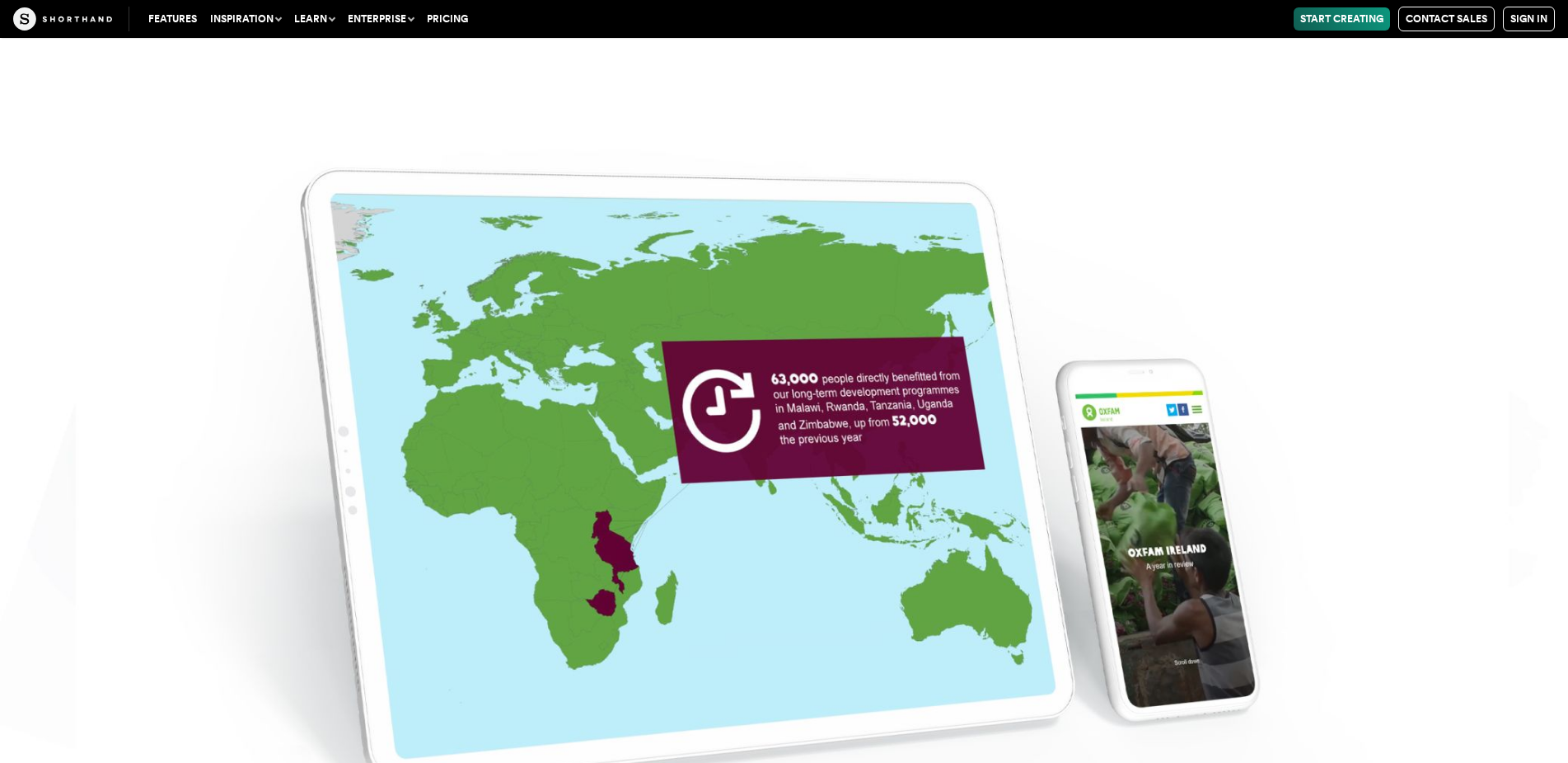
click at [638, 363] on img at bounding box center [784, 445] width 1568 height 763
